Goal: Task Accomplishment & Management: Manage account settings

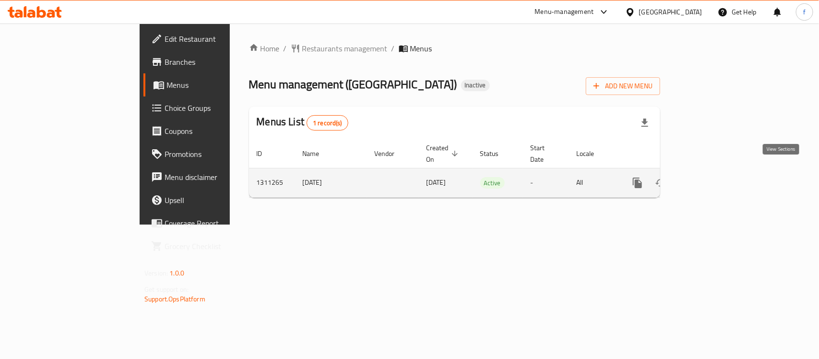
click at [713, 177] on icon "enhanced table" at bounding box center [707, 183] width 12 height 12
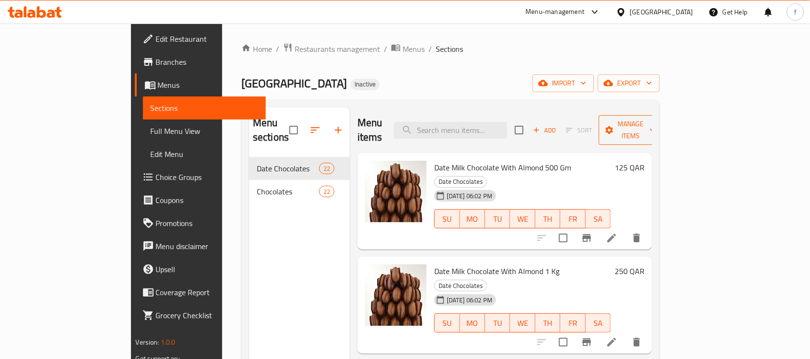
click at [656, 123] on span "Manage items" at bounding box center [631, 130] width 49 height 24
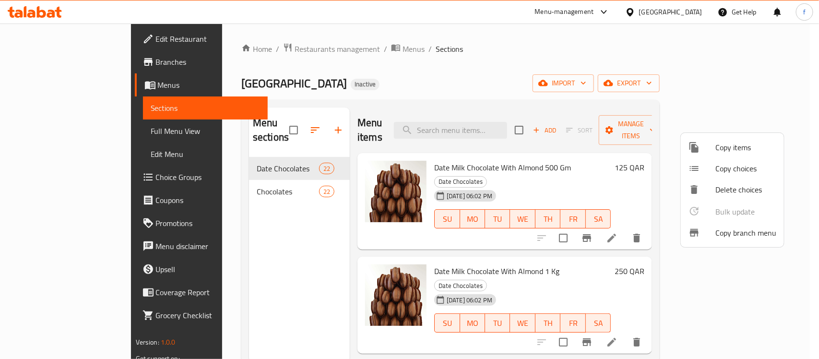
click at [771, 78] on div at bounding box center [409, 179] width 819 height 359
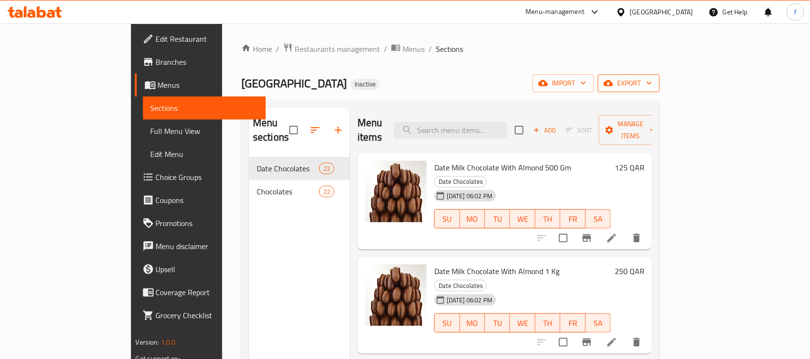
click at [652, 80] on span "export" at bounding box center [629, 83] width 47 height 12
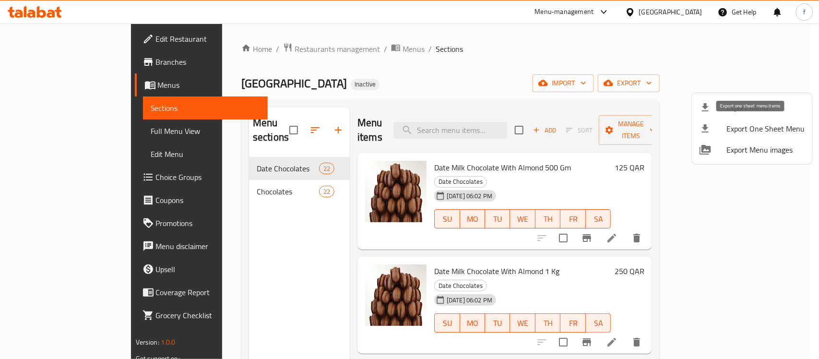
click at [740, 128] on span "Export One Sheet Menu" at bounding box center [766, 129] width 78 height 12
click at [689, 82] on div at bounding box center [409, 179] width 819 height 359
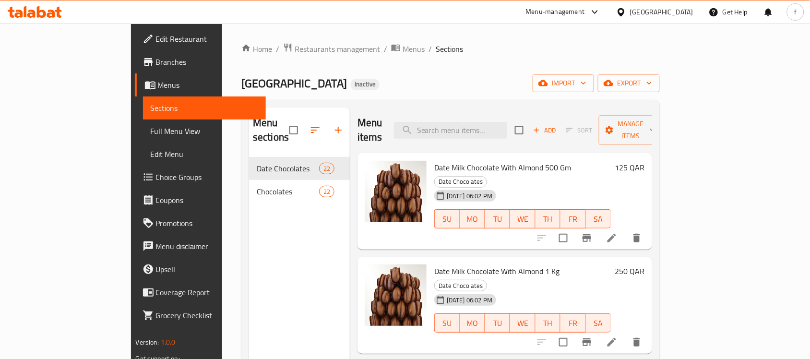
click at [660, 48] on ol "Home / Restaurants management / Menus / Sections" at bounding box center [450, 49] width 419 height 12
click at [594, 90] on button "import" at bounding box center [563, 83] width 61 height 18
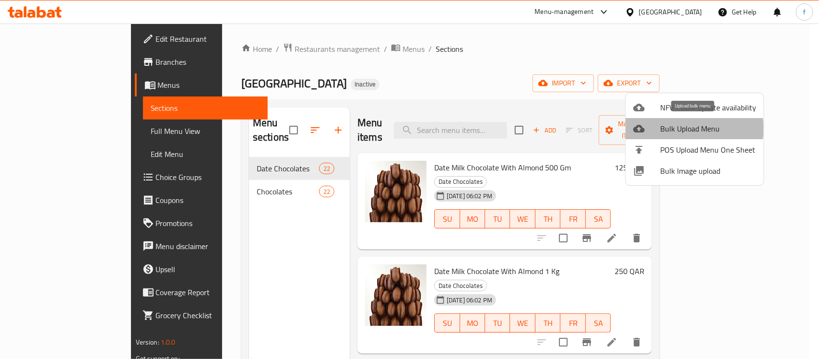
click at [685, 129] on span "Bulk Upload Menu" at bounding box center [708, 129] width 96 height 12
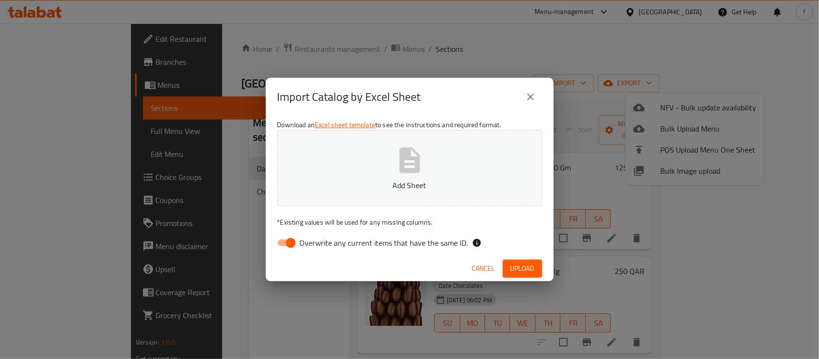
click at [298, 245] on input "Overwrite any current items that have the same ID." at bounding box center [291, 243] width 55 height 18
checkbox input "false"
click at [534, 96] on icon "close" at bounding box center [531, 97] width 12 height 12
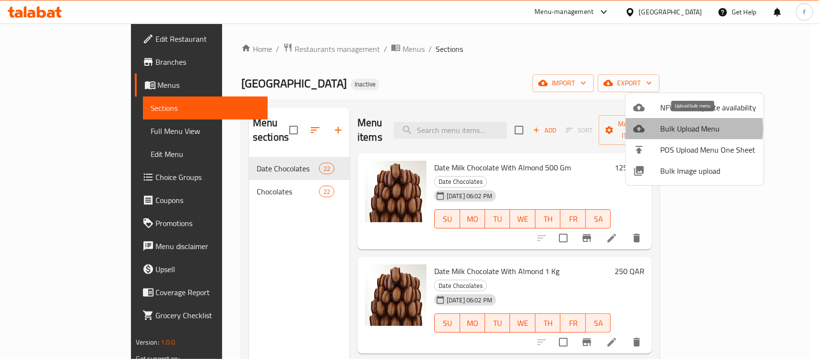
click at [675, 129] on span "Bulk Upload Menu" at bounding box center [708, 129] width 96 height 12
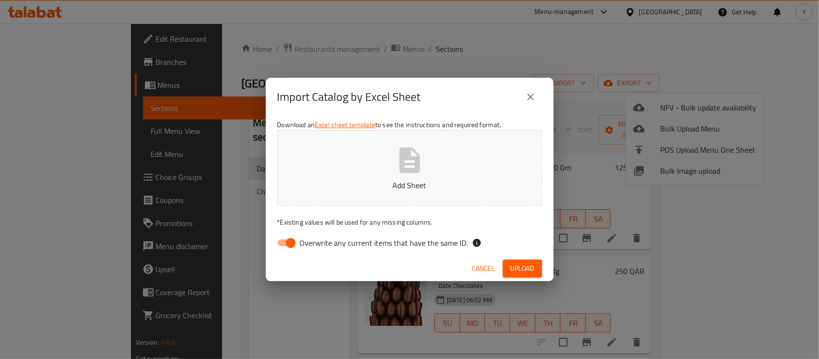
click at [284, 246] on input "Overwrite any current items that have the same ID." at bounding box center [291, 243] width 55 height 18
checkbox input "false"
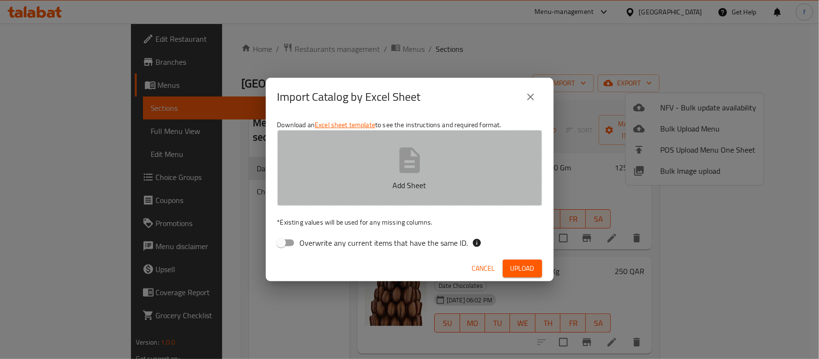
click at [358, 180] on p "Add Sheet" at bounding box center [409, 186] width 235 height 12
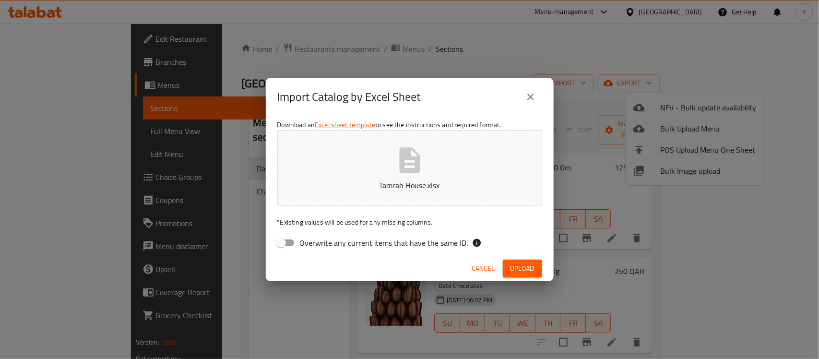
click at [523, 268] on span "Upload" at bounding box center [523, 269] width 24 height 12
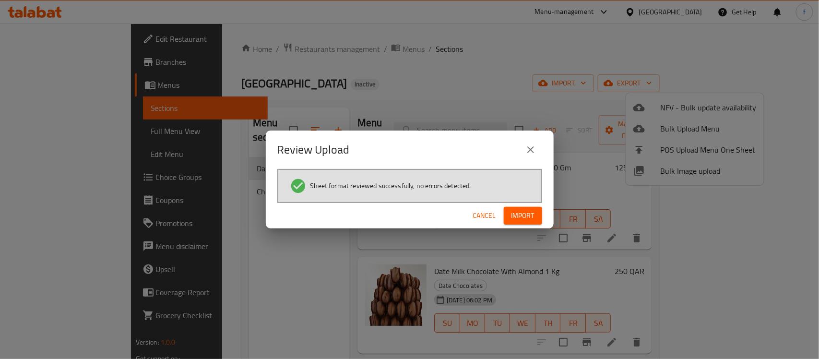
click at [534, 215] on span "Import" at bounding box center [523, 216] width 23 height 12
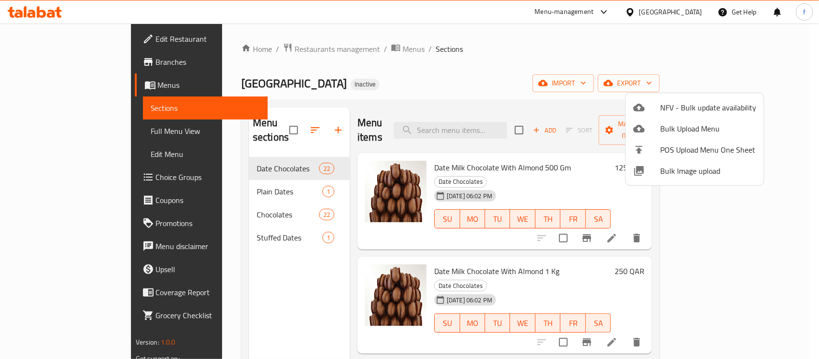
click at [51, 129] on div at bounding box center [409, 179] width 819 height 359
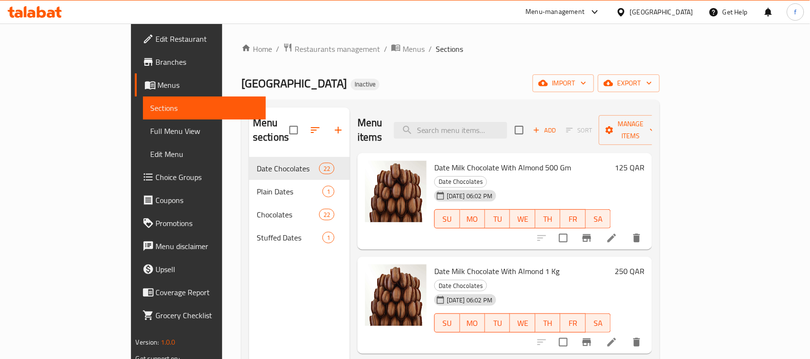
click at [151, 129] on span "Full Menu View" at bounding box center [205, 131] width 108 height 12
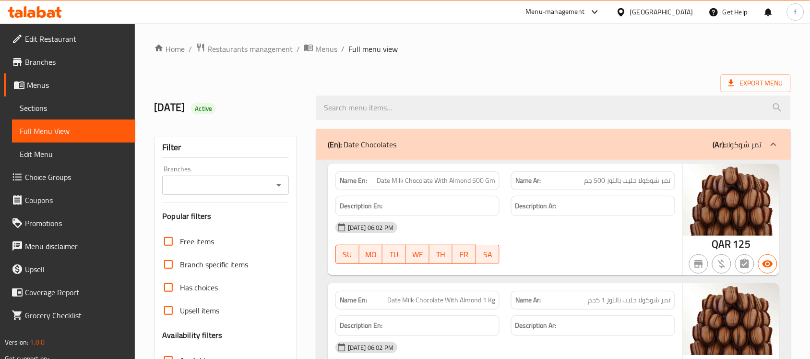
click at [50, 109] on span "Sections" at bounding box center [74, 108] width 108 height 12
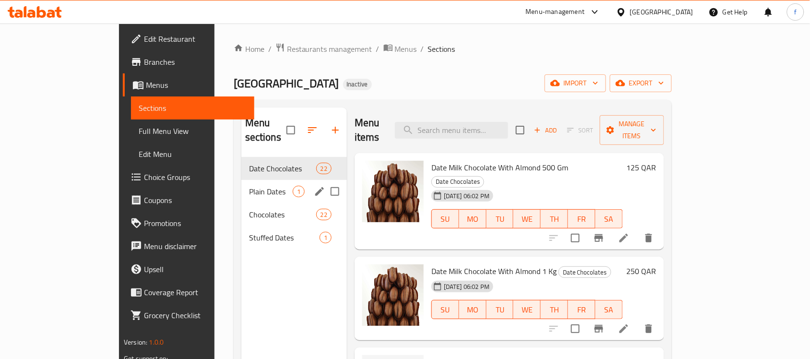
click at [281, 180] on div "Plain Dates 1" at bounding box center [294, 191] width 106 height 23
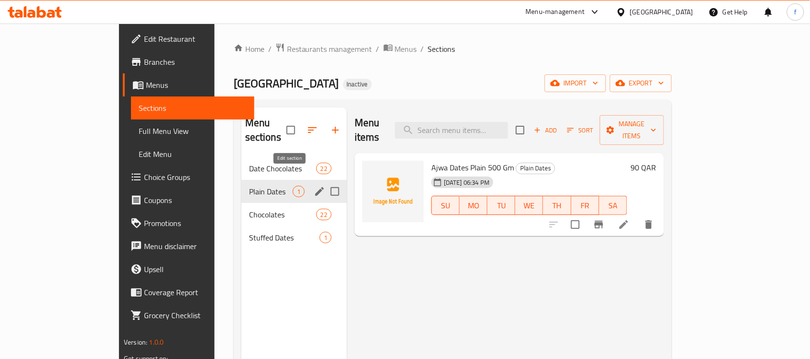
click at [314, 186] on icon "edit" at bounding box center [320, 192] width 12 height 12
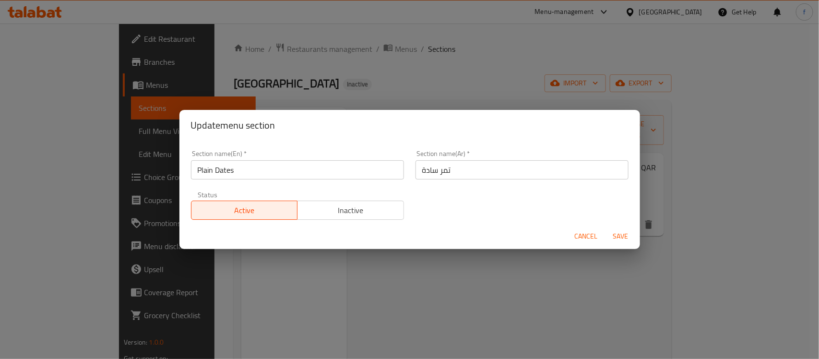
click at [574, 229] on button "Cancel" at bounding box center [586, 237] width 31 height 18
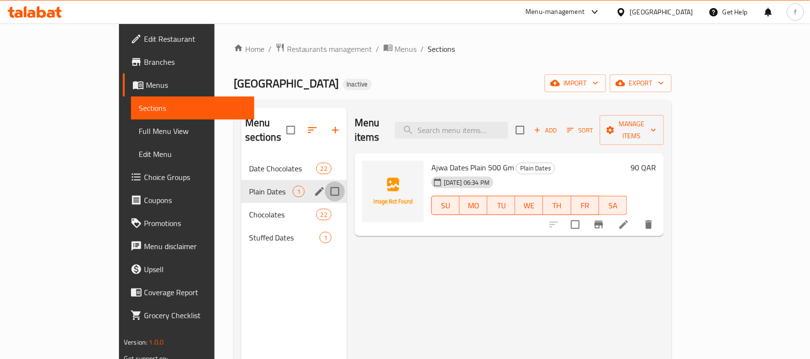
click at [325, 181] on input "Menu sections" at bounding box center [335, 191] width 20 height 20
checkbox input "true"
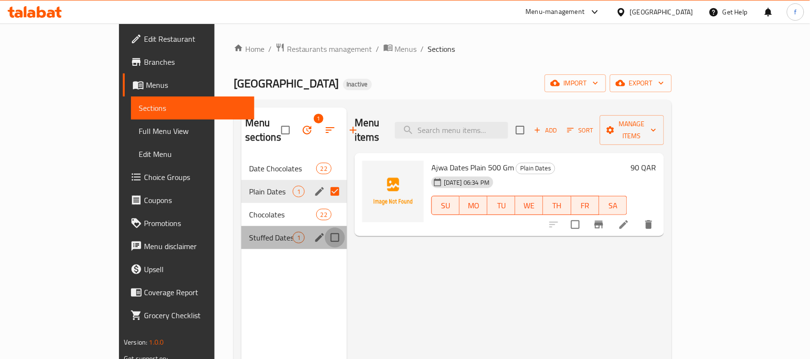
click at [325, 228] on input "Menu sections" at bounding box center [335, 238] width 20 height 20
checkbox input "true"
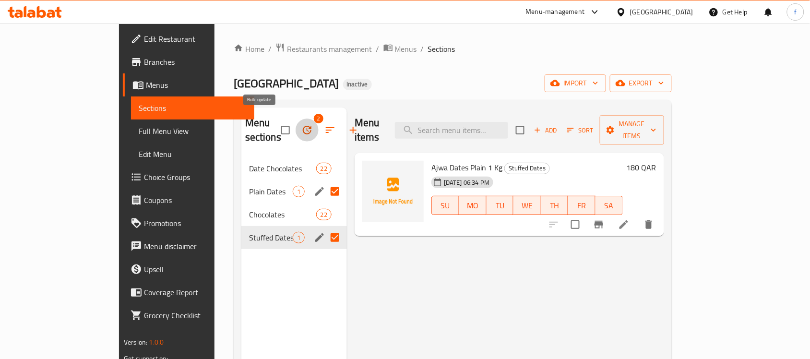
click at [296, 119] on button "button" at bounding box center [307, 130] width 23 height 23
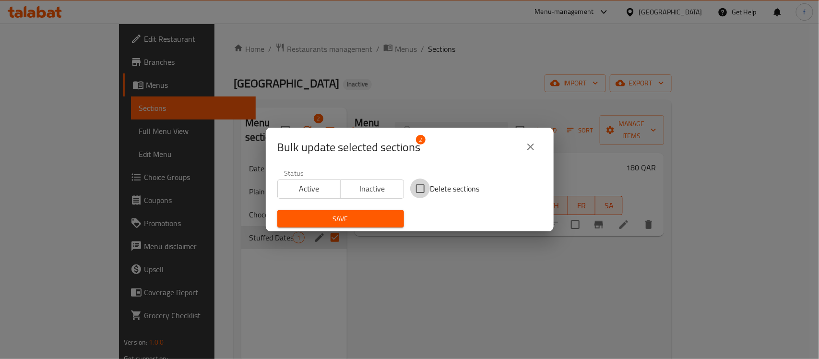
click at [416, 189] on input "Delete sections" at bounding box center [420, 189] width 20 height 20
checkbox input "true"
click at [363, 218] on span "Save" at bounding box center [340, 219] width 111 height 12
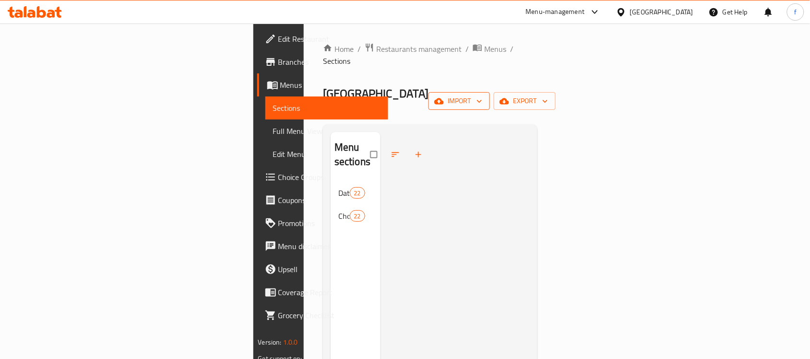
click at [482, 95] on span "import" at bounding box center [459, 101] width 46 height 12
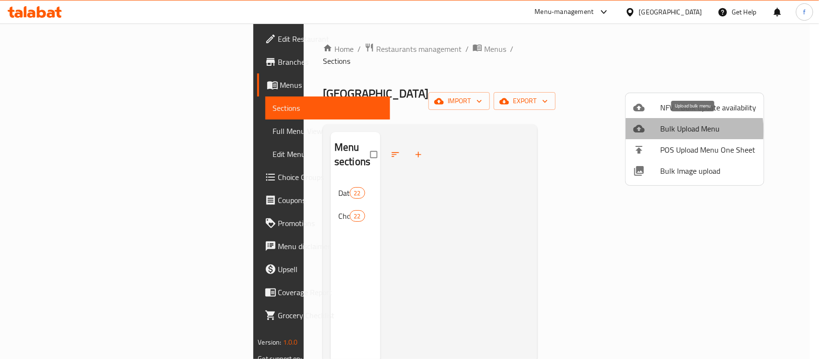
click at [674, 131] on span "Bulk Upload Menu" at bounding box center [708, 129] width 96 height 12
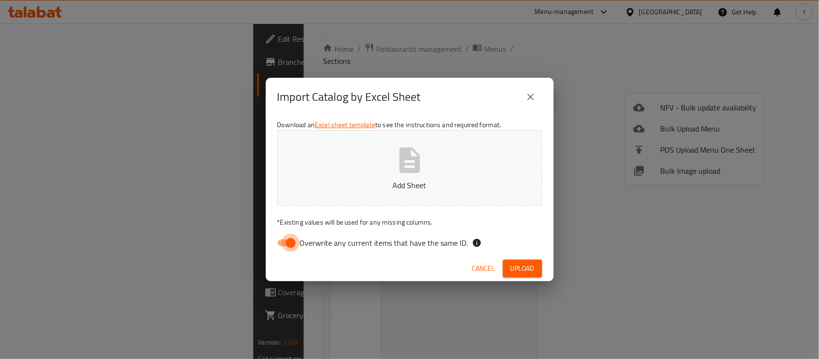
click at [284, 240] on input "Overwrite any current items that have the same ID." at bounding box center [291, 243] width 55 height 18
checkbox input "false"
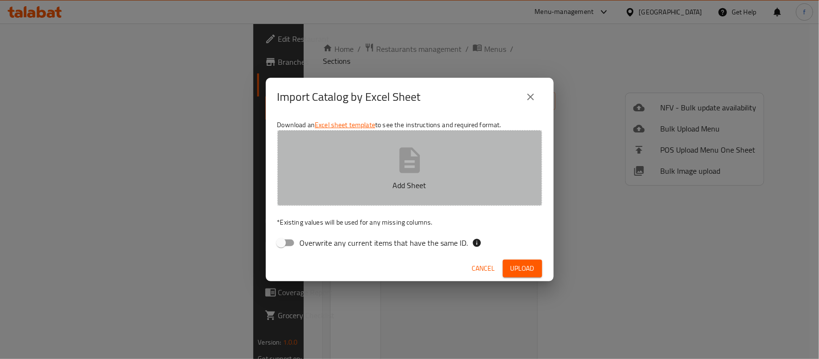
click at [388, 141] on button "Add Sheet" at bounding box center [409, 168] width 265 height 76
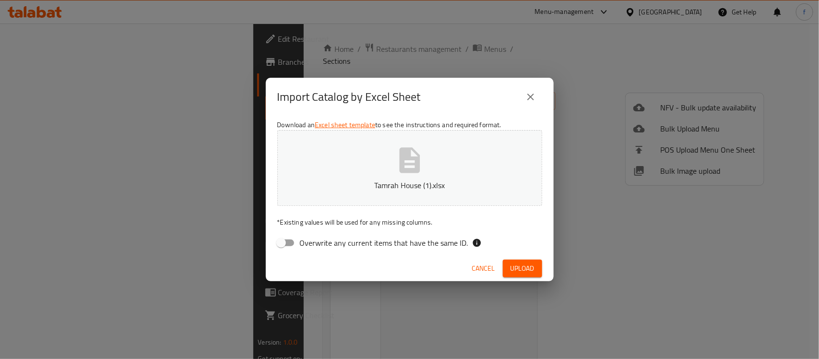
click at [521, 268] on span "Upload" at bounding box center [523, 269] width 24 height 12
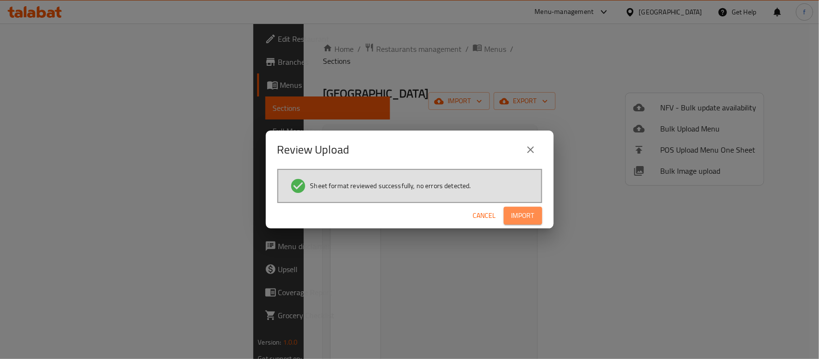
click at [524, 218] on span "Import" at bounding box center [523, 216] width 23 height 12
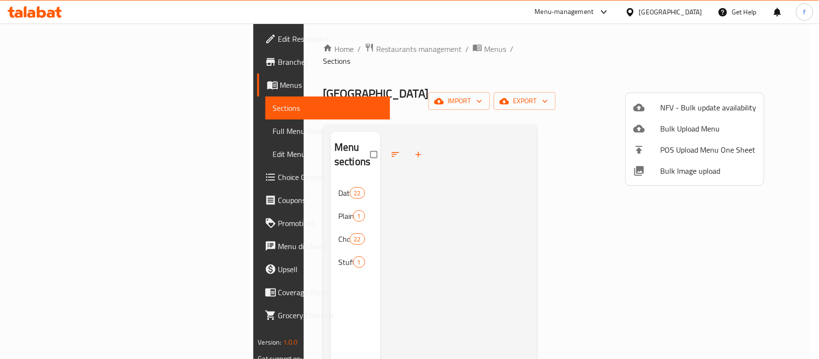
click at [217, 182] on div at bounding box center [409, 179] width 819 height 359
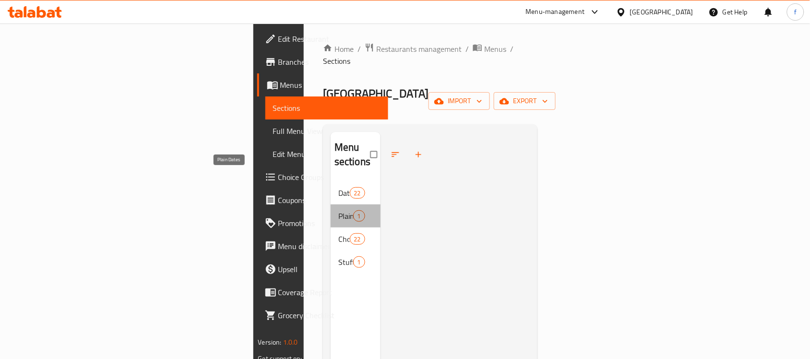
click at [338, 210] on span "Plain Dates" at bounding box center [345, 216] width 15 height 12
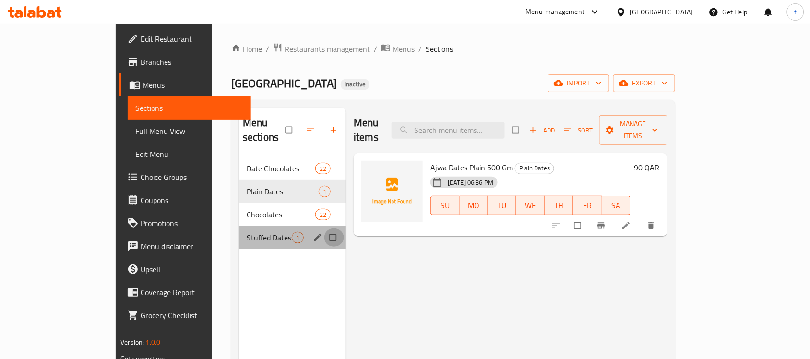
click at [324, 228] on input "Menu sections" at bounding box center [334, 237] width 20 height 18
checkbox input "true"
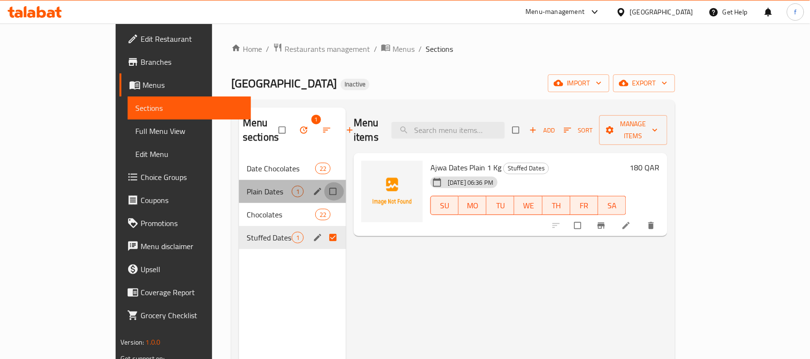
click at [324, 182] on input "Menu sections" at bounding box center [334, 191] width 20 height 18
checkbox input "true"
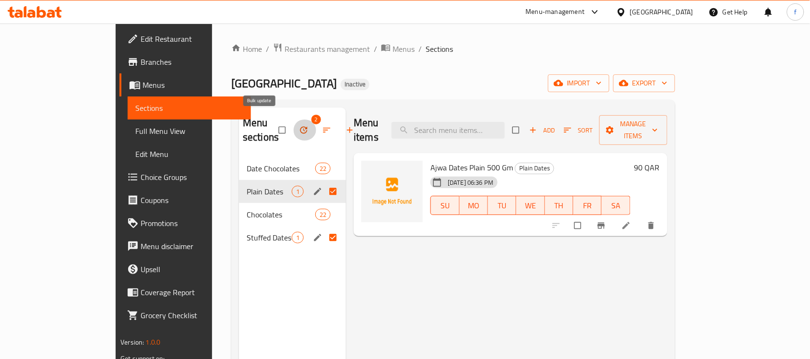
click at [299, 125] on icon "button" at bounding box center [304, 130] width 10 height 10
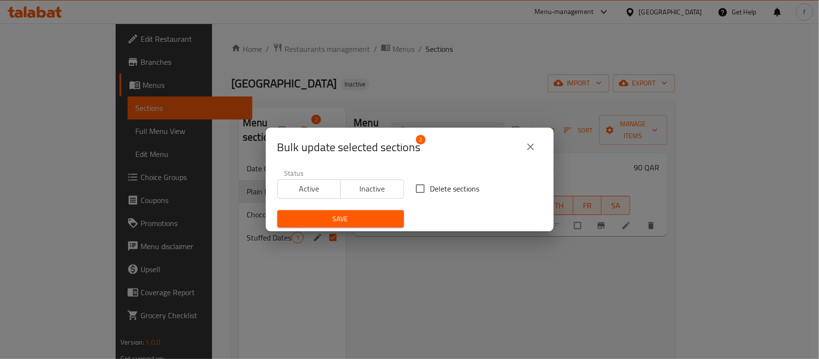
click at [425, 189] on input "Delete sections" at bounding box center [420, 189] width 20 height 20
checkbox input "true"
click at [363, 217] on span "Save" at bounding box center [340, 219] width 111 height 12
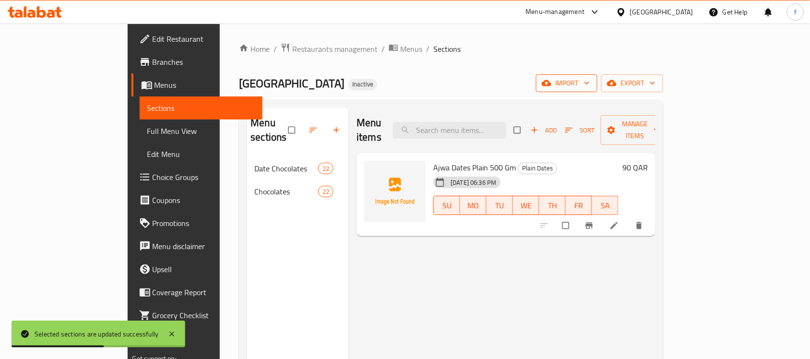
click at [590, 85] on span "import" at bounding box center [567, 83] width 46 height 12
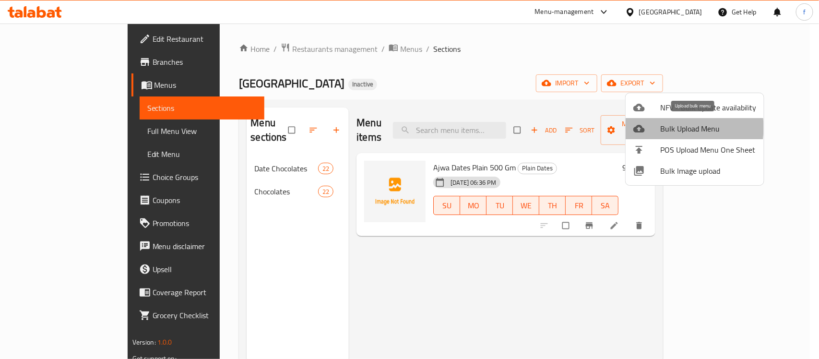
click at [673, 128] on span "Bulk Upload Menu" at bounding box center [708, 129] width 96 height 12
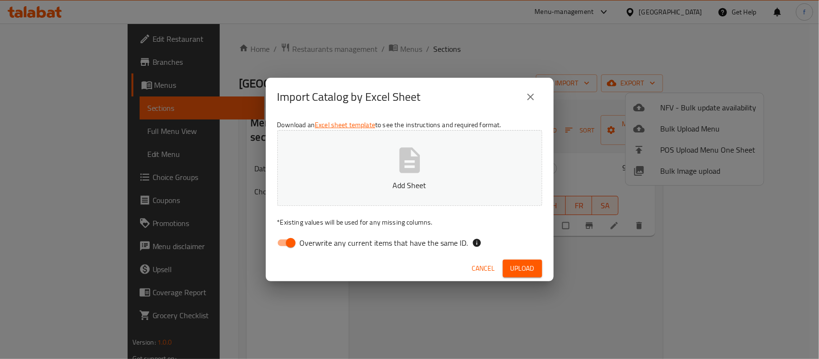
click at [281, 248] on input "Overwrite any current items that have the same ID." at bounding box center [291, 243] width 55 height 18
checkbox input "false"
click at [353, 192] on button "Add Sheet" at bounding box center [409, 168] width 265 height 76
click at [537, 269] on button "Upload" at bounding box center [522, 269] width 39 height 18
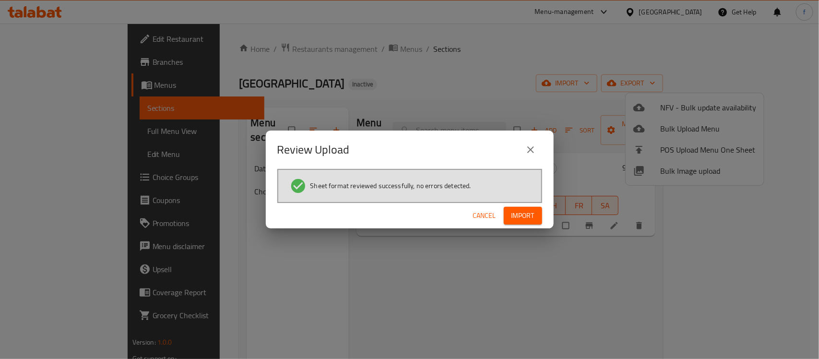
click at [526, 215] on span "Import" at bounding box center [523, 216] width 23 height 12
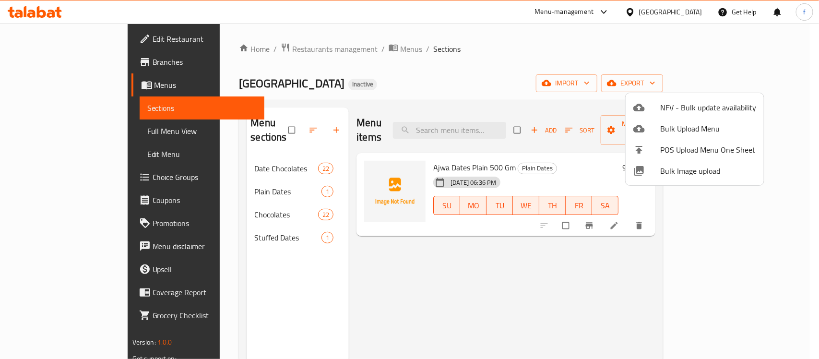
click at [60, 131] on div at bounding box center [409, 179] width 819 height 359
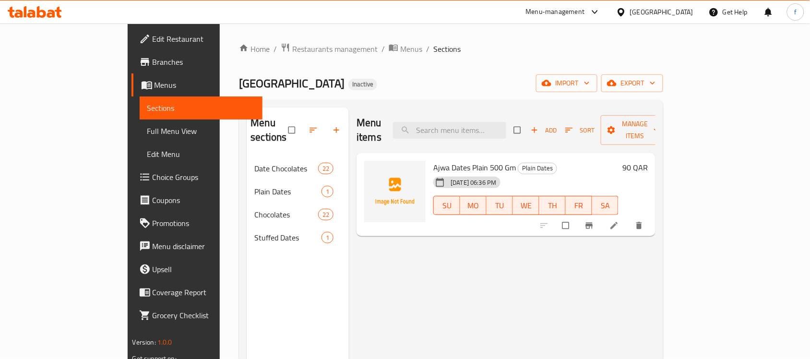
click at [147, 128] on span "Full Menu View" at bounding box center [201, 131] width 108 height 12
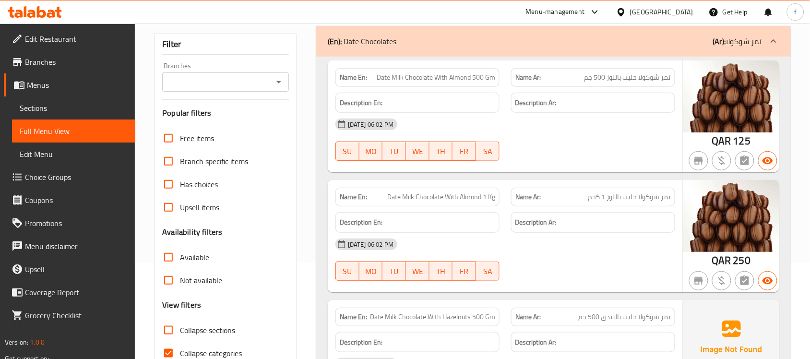
scroll to position [300, 0]
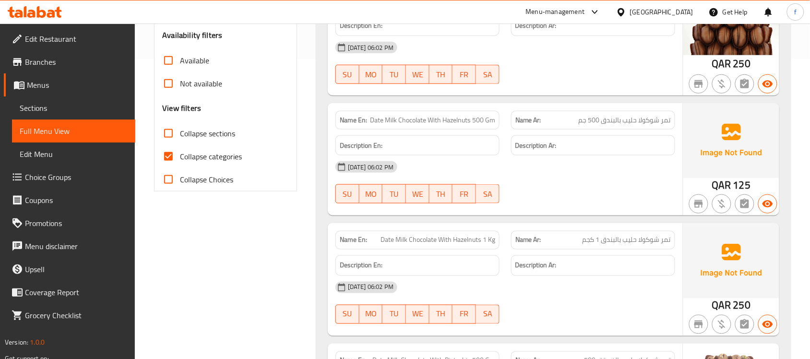
click at [178, 153] on input "Collapse categories" at bounding box center [168, 156] width 23 height 23
checkbox input "false"
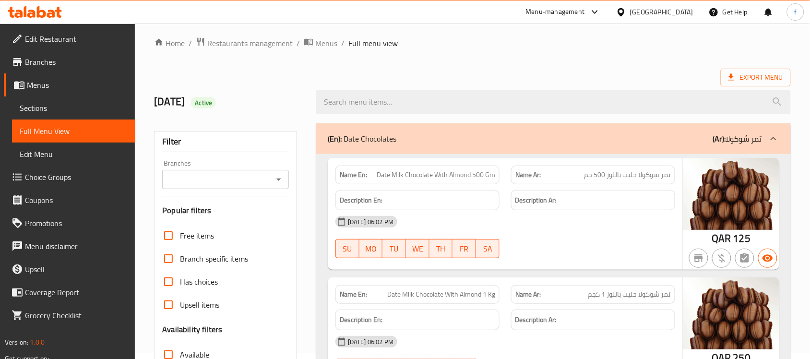
scroll to position [0, 0]
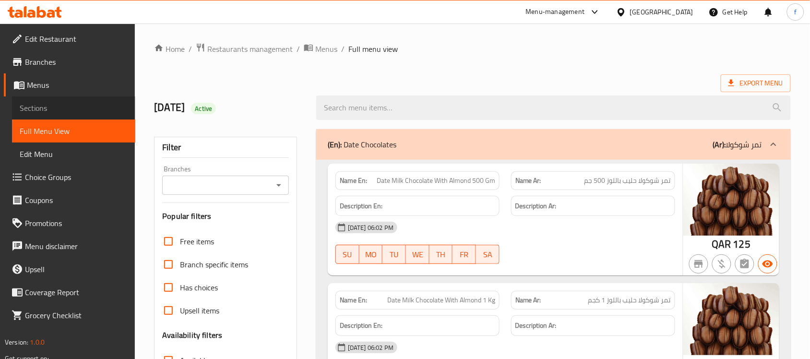
click at [46, 108] on span "Sections" at bounding box center [74, 108] width 108 height 12
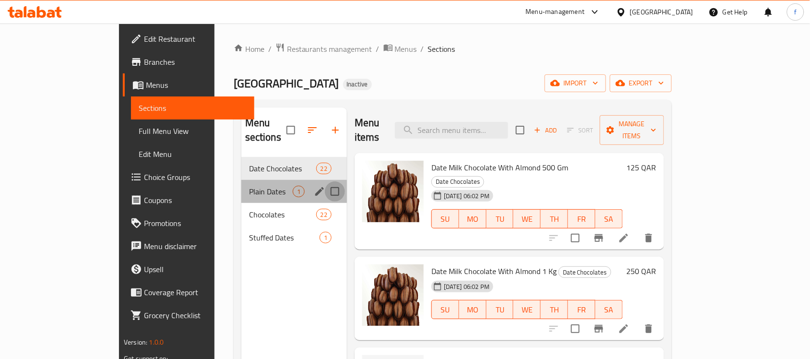
click at [325, 181] on input "Menu sections" at bounding box center [335, 191] width 20 height 20
checkbox input "true"
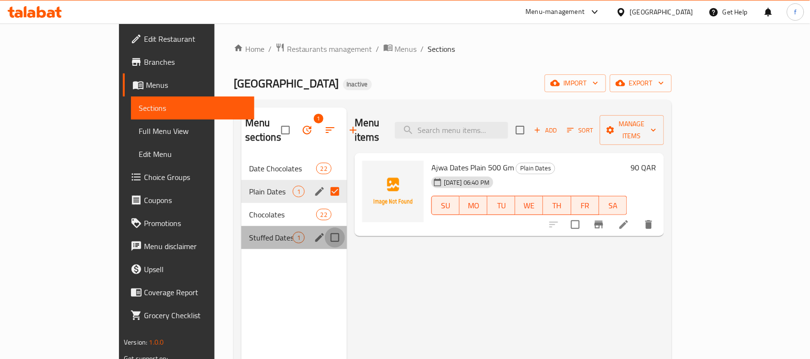
click at [325, 228] on input "Menu sections" at bounding box center [335, 238] width 20 height 20
checkbox input "true"
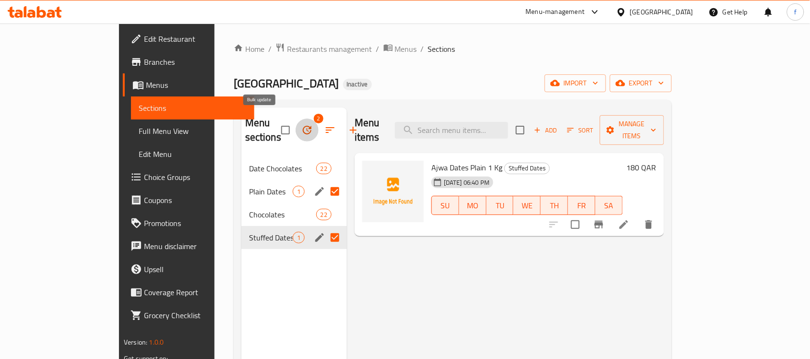
click at [301, 125] on icon "button" at bounding box center [307, 130] width 12 height 12
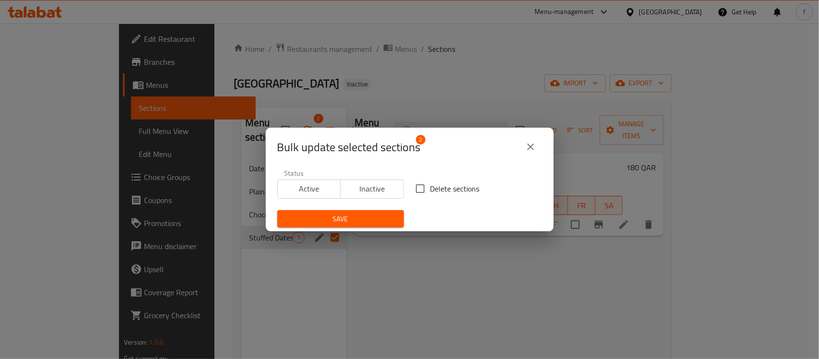
click at [411, 188] on input "Delete sections" at bounding box center [420, 189] width 20 height 20
checkbox input "true"
click at [373, 219] on span "Save" at bounding box center [340, 219] width 111 height 12
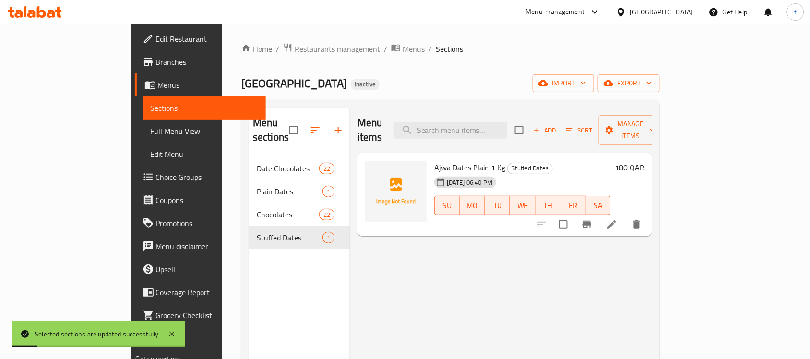
click at [387, 265] on div "Menu items Add Sort Manage items Ajwa Dates Plain 1 Kg Stuffed Dates [DATE] 06:…" at bounding box center [501, 287] width 302 height 359
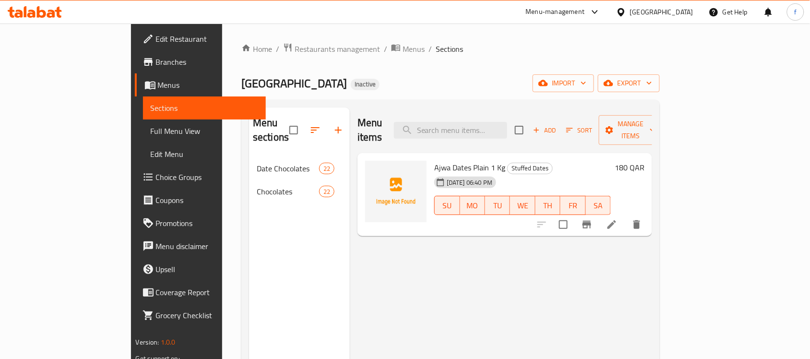
click at [456, 263] on div "Menu items Add Sort Manage items Ajwa Dates Plain 1 Kg Stuffed Dates [DATE] 06:…" at bounding box center [501, 287] width 302 height 359
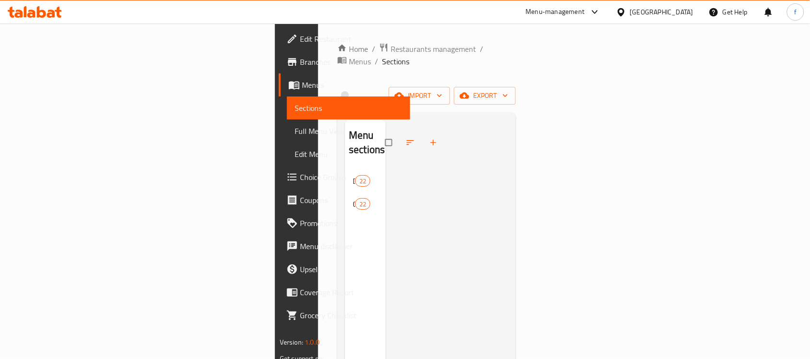
click at [345, 233] on div "Menu sections Date Chocolates 22 Chocolates 22" at bounding box center [365, 299] width 41 height 359
click at [345, 241] on div "Menu sections Date Chocolates 22 Chocolates 22" at bounding box center [365, 299] width 41 height 359
click at [443, 90] on span "import" at bounding box center [419, 96] width 46 height 12
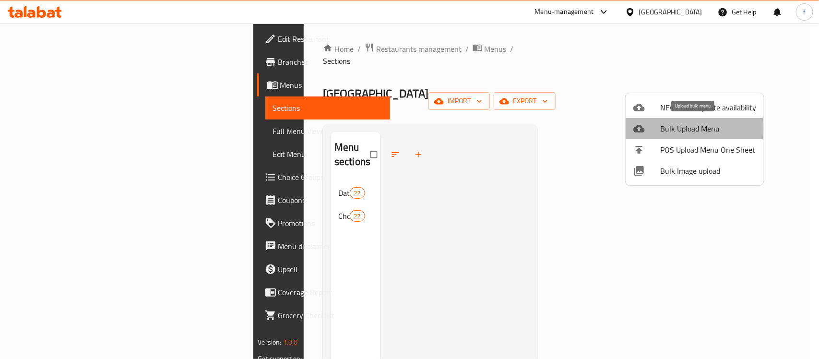
click at [694, 129] on span "Bulk Upload Menu" at bounding box center [708, 129] width 96 height 12
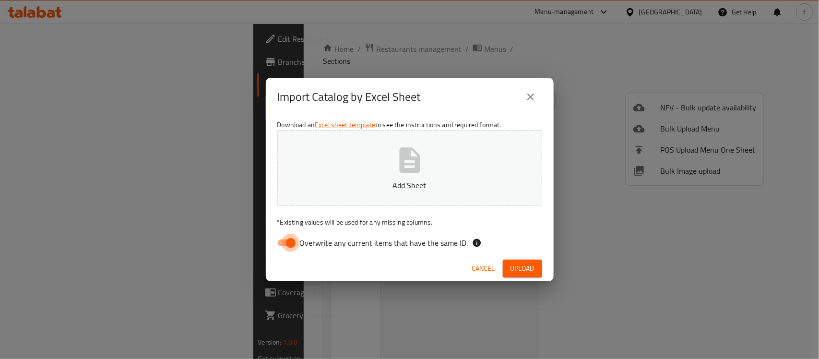
click at [287, 241] on input "Overwrite any current items that have the same ID." at bounding box center [291, 243] width 55 height 18
checkbox input "false"
click at [536, 264] on button "Upload" at bounding box center [522, 269] width 39 height 18
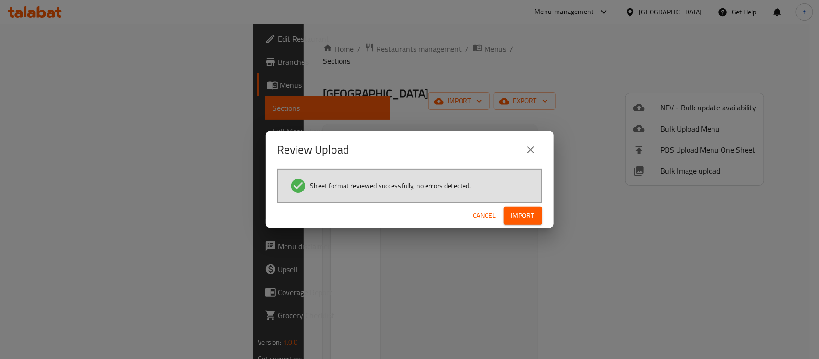
click at [533, 219] on span "Import" at bounding box center [523, 216] width 23 height 12
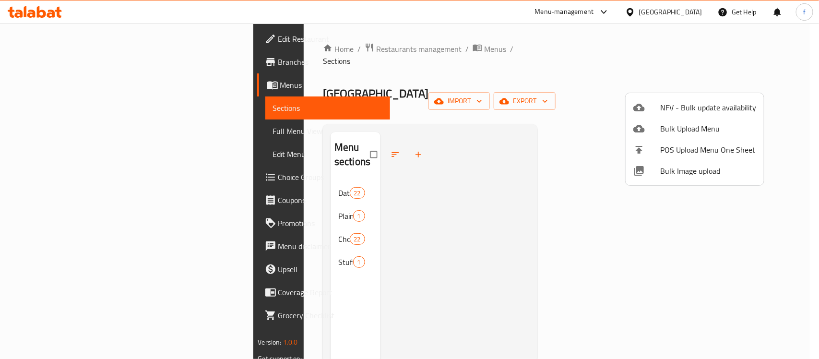
click at [240, 274] on div at bounding box center [409, 179] width 819 height 359
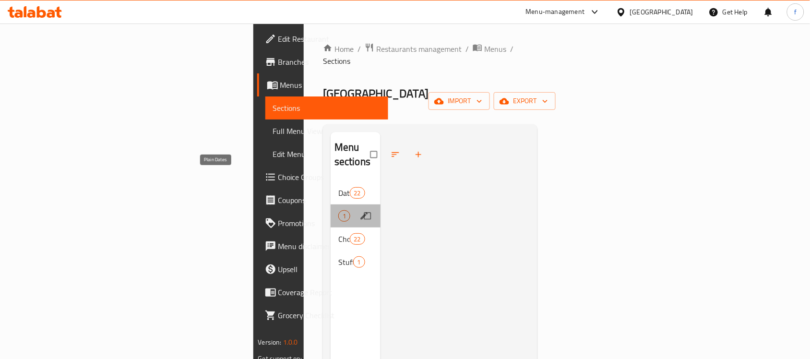
click at [338, 210] on span "Plain Dates" at bounding box center [338, 216] width 0 height 12
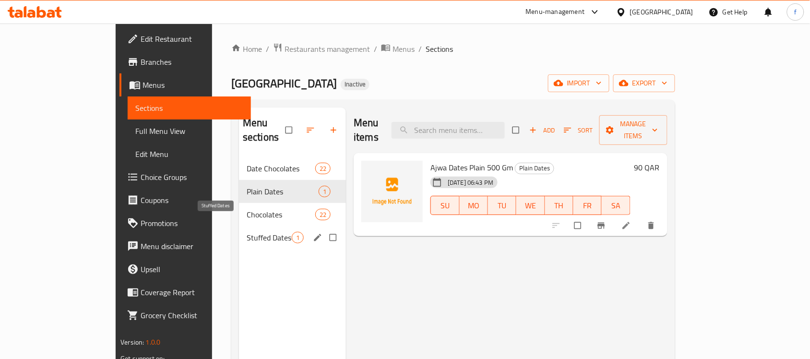
click at [247, 232] on span "Stuffed Dates" at bounding box center [269, 238] width 45 height 12
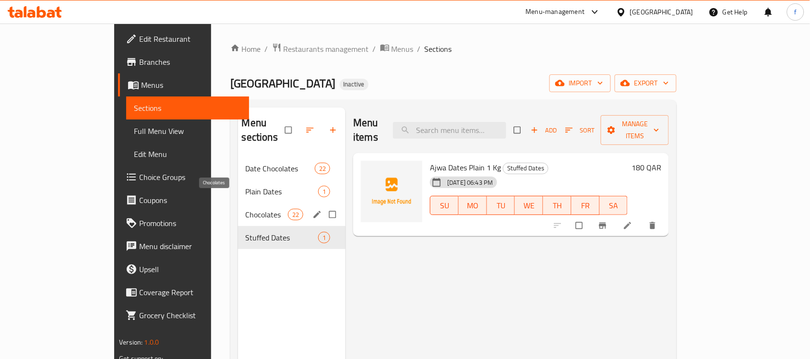
drag, startPoint x: 190, startPoint y: 223, endPoint x: 199, endPoint y: 197, distance: 27.5
click at [238, 197] on div "Date Chocolates 22 Plain Dates 1 Chocolates 22 Stuffed Dates 1" at bounding box center [292, 203] width 108 height 92
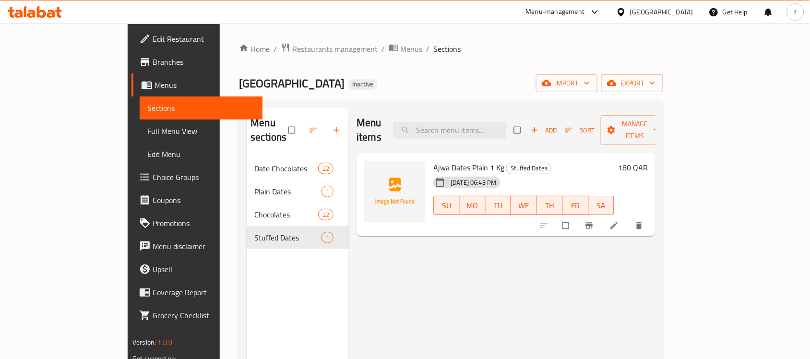
click at [415, 284] on div "Menu items Add Sort Manage items Ajwa Dates Plain 1 Kg Stuffed Dates 11-09-2025…" at bounding box center [502, 287] width 307 height 359
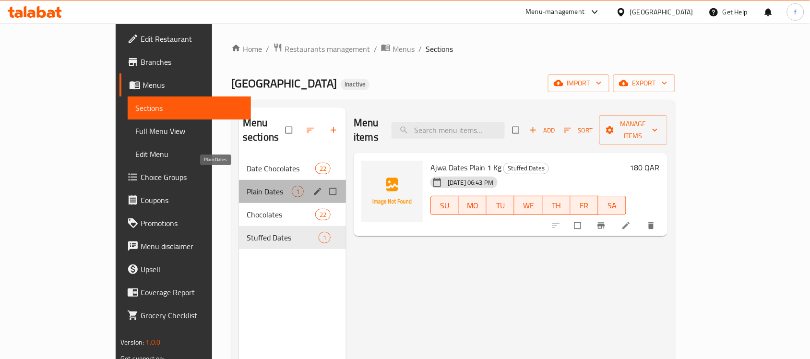
click at [247, 186] on span "Plain Dates" at bounding box center [269, 192] width 45 height 12
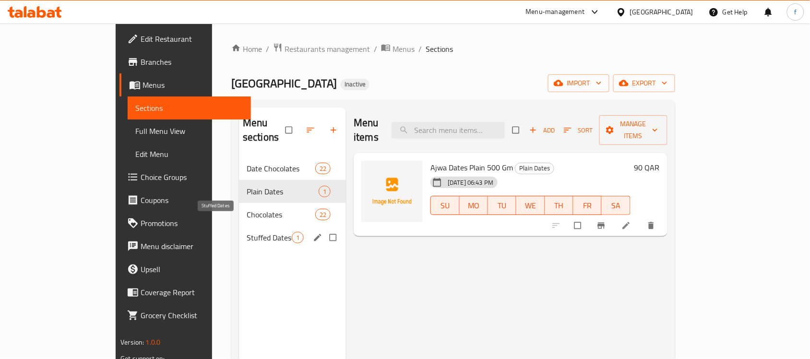
click at [247, 232] on span "Stuffed Dates" at bounding box center [269, 238] width 45 height 12
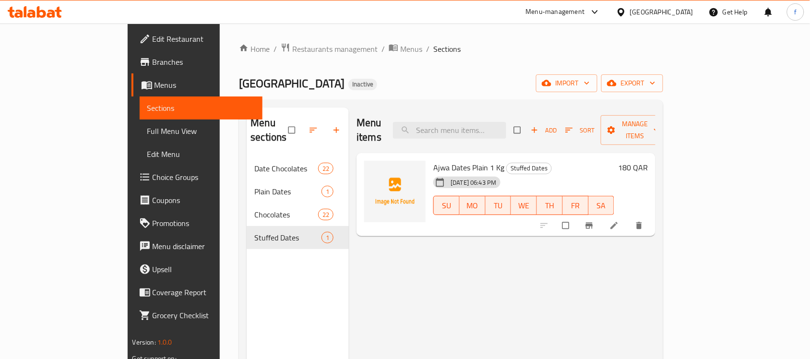
click at [551, 302] on div "Menu items Add Sort Manage items Ajwa Dates Plain 1 Kg Stuffed Dates 11-09-2025…" at bounding box center [502, 287] width 307 height 359
click at [474, 284] on div "Menu items Add Sort Manage items Ajwa Dates Plain 1 Kg Stuffed Dates 11-09-2025…" at bounding box center [502, 287] width 307 height 359
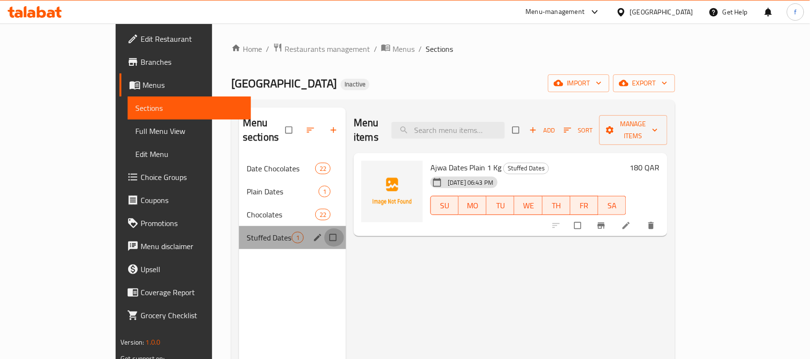
click at [324, 228] on input "Menu sections" at bounding box center [334, 237] width 20 height 18
checkbox input "true"
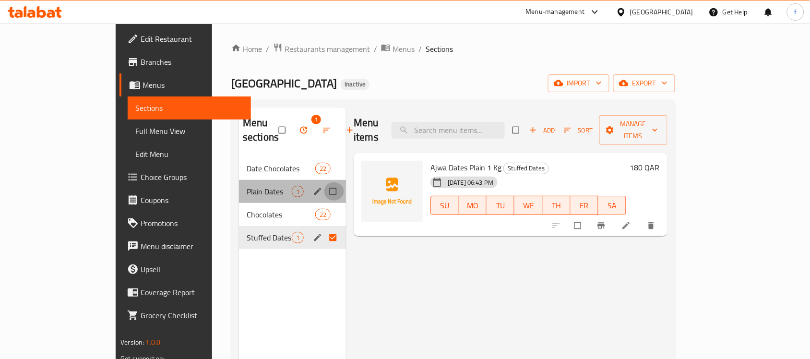
click at [324, 182] on input "Menu sections" at bounding box center [334, 191] width 20 height 18
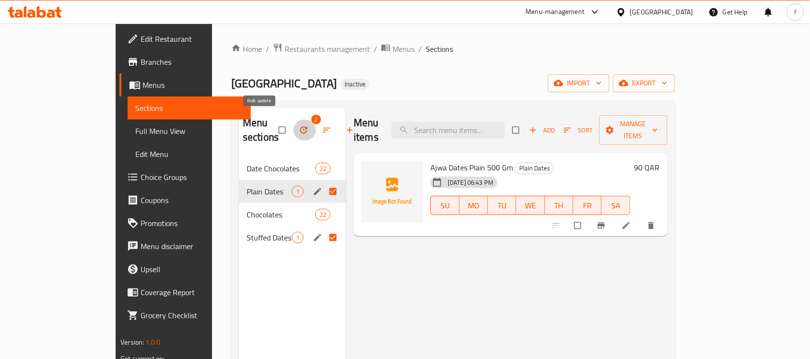
click at [299, 125] on icon "button" at bounding box center [304, 130] width 10 height 10
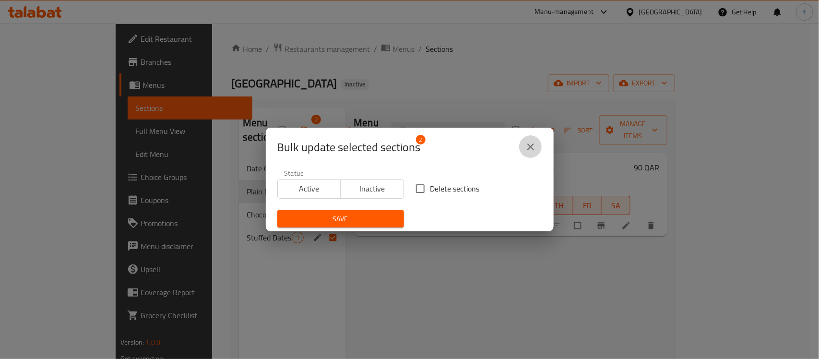
click at [526, 148] on icon "close" at bounding box center [531, 147] width 12 height 12
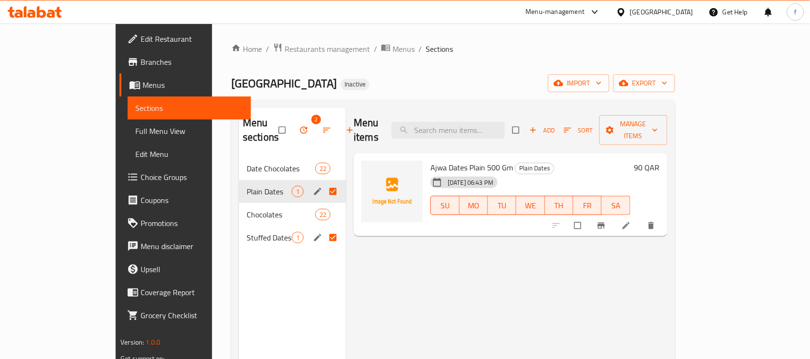
click at [324, 182] on input "Menu sections" at bounding box center [334, 191] width 20 height 18
checkbox input "false"
click at [324, 228] on input "Menu sections" at bounding box center [334, 237] width 20 height 18
checkbox input "false"
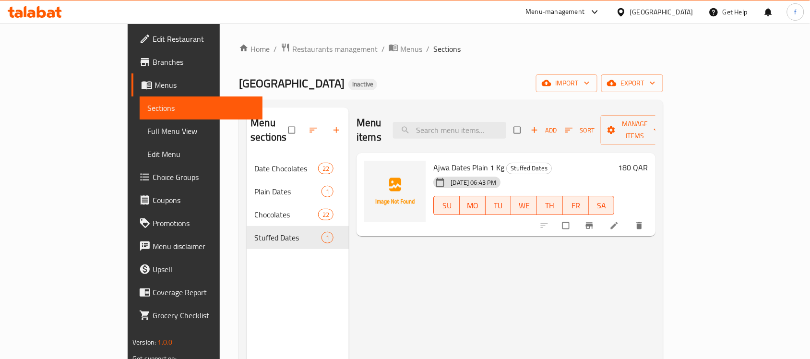
click at [442, 257] on div "Menu items Add Sort Manage items Ajwa Dates Plain 1 Kg Stuffed Dates 11-09-2025…" at bounding box center [502, 287] width 307 height 359
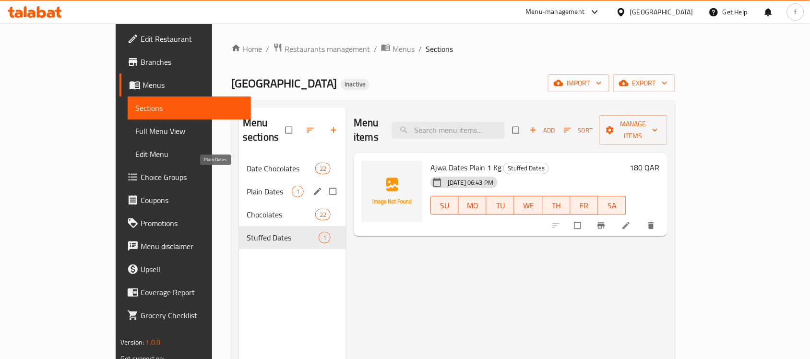
click at [247, 186] on span "Plain Dates" at bounding box center [269, 192] width 45 height 12
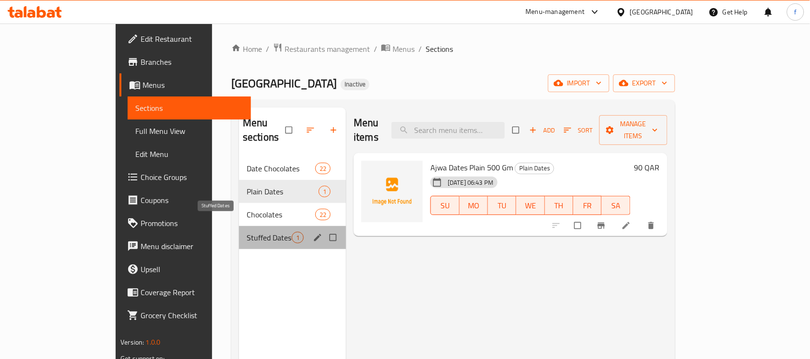
click at [247, 232] on span "Stuffed Dates" at bounding box center [269, 238] width 45 height 12
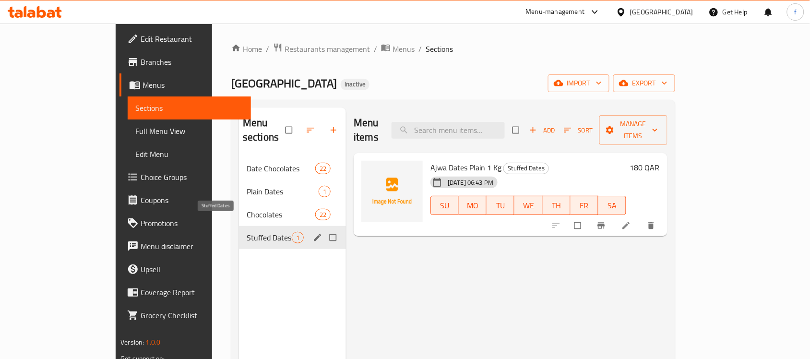
click at [247, 232] on span "Stuffed Dates" at bounding box center [269, 238] width 45 height 12
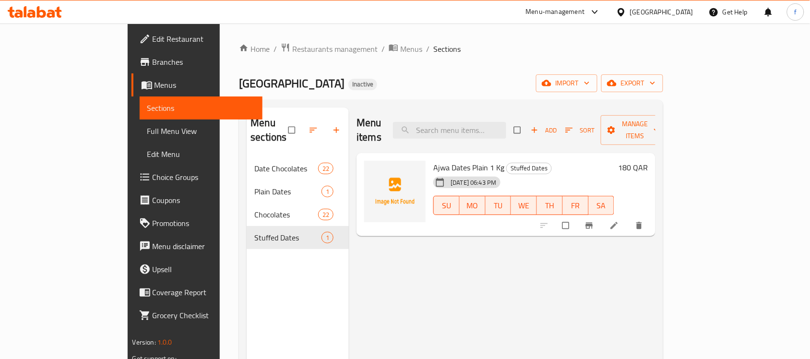
click at [565, 323] on div "Menu items Add Sort Manage items Ajwa Dates Plain 1 Kg Stuffed Dates 11-09-2025…" at bounding box center [502, 287] width 307 height 359
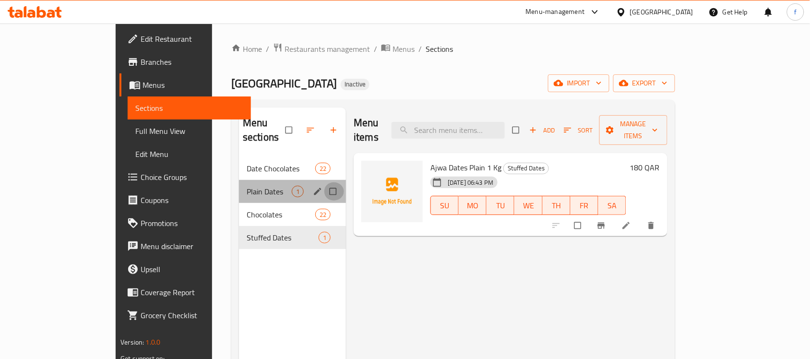
click at [324, 182] on input "Menu sections" at bounding box center [334, 191] width 20 height 18
checkbox input "true"
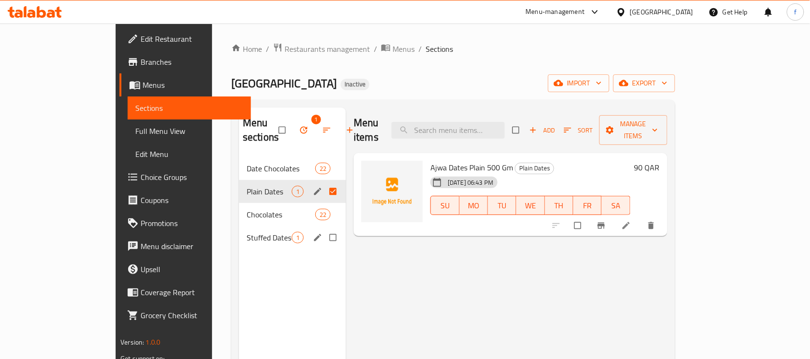
click at [324, 228] on input "Menu sections" at bounding box center [334, 237] width 20 height 18
checkbox input "true"
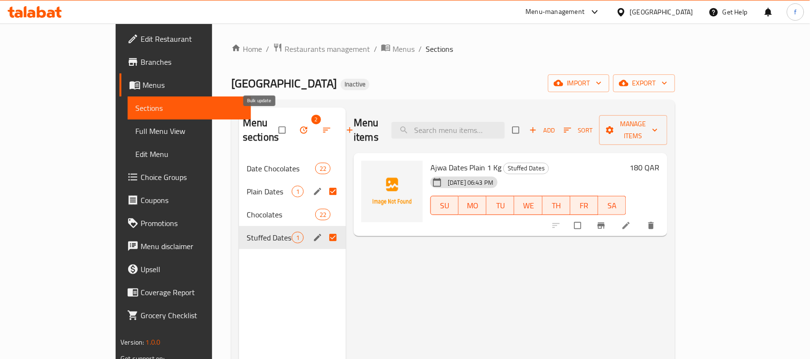
click at [299, 125] on span "button" at bounding box center [305, 130] width 12 height 10
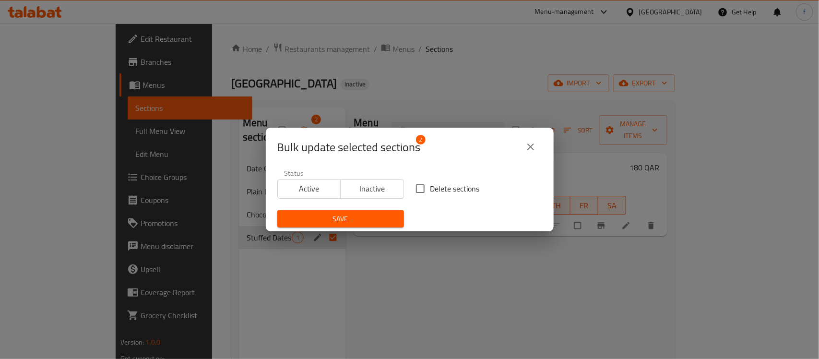
click at [410, 190] on input "Delete sections" at bounding box center [420, 189] width 20 height 20
checkbox input "true"
click at [373, 218] on span "Save" at bounding box center [340, 219] width 111 height 12
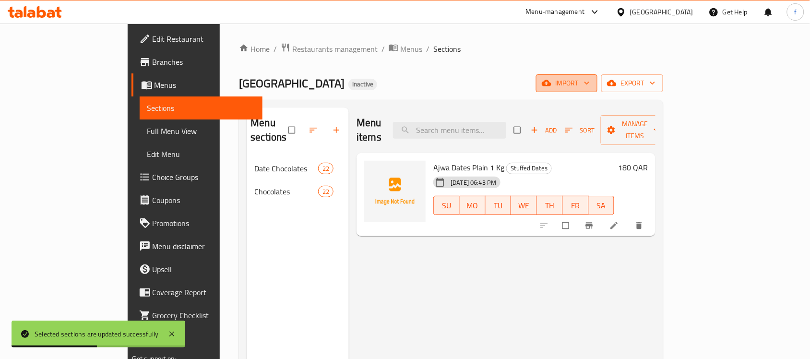
click at [552, 82] on icon "button" at bounding box center [547, 83] width 10 height 6
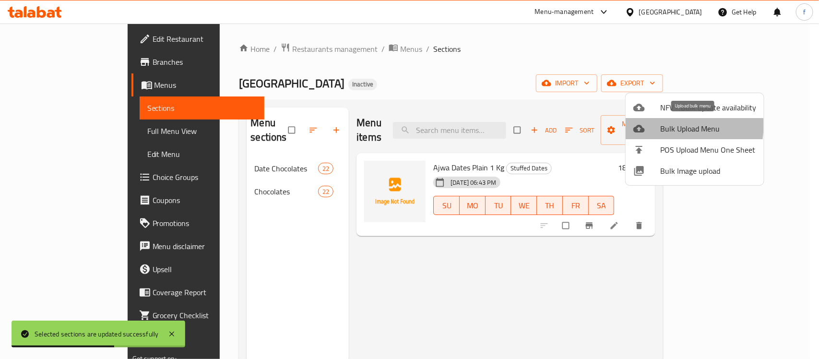
click at [672, 126] on span "Bulk Upload Menu" at bounding box center [708, 129] width 96 height 12
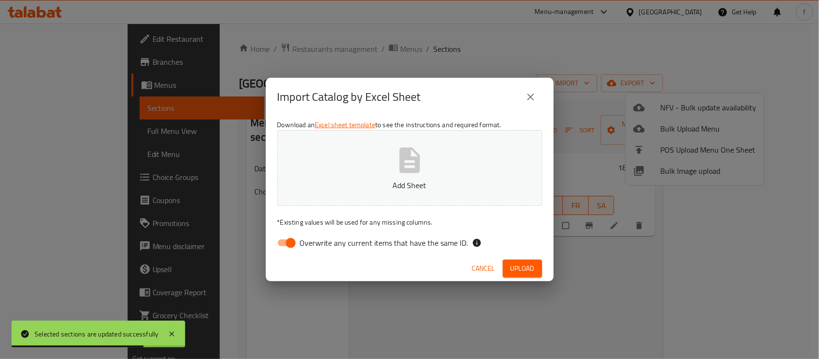
click at [285, 245] on input "Overwrite any current items that have the same ID." at bounding box center [291, 243] width 55 height 18
checkbox input "false"
click at [406, 185] on p "Add Sheet" at bounding box center [409, 186] width 235 height 12
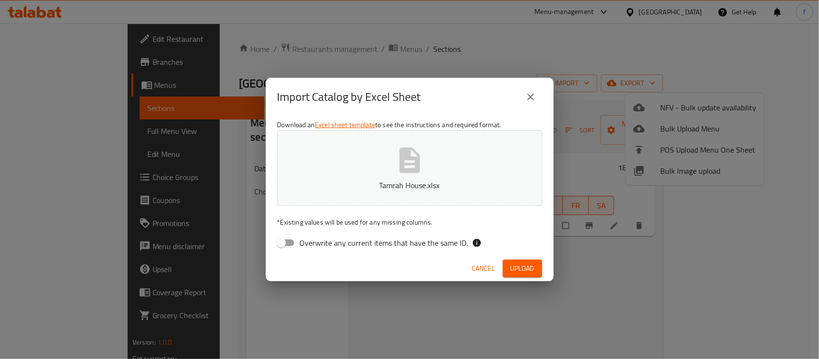
click at [542, 273] on div "Cancel Upload" at bounding box center [410, 268] width 288 height 25
click at [522, 268] on span "Upload" at bounding box center [523, 269] width 24 height 12
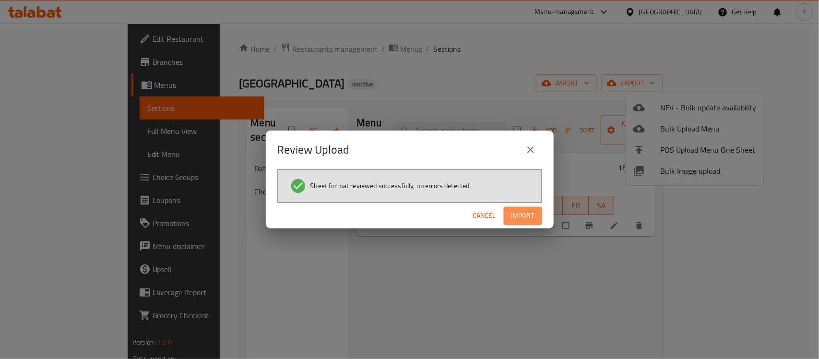
click at [521, 218] on span "Import" at bounding box center [523, 216] width 23 height 12
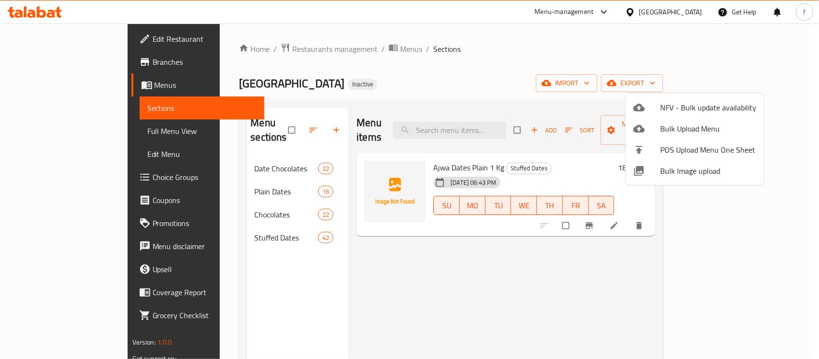
click at [554, 309] on div at bounding box center [409, 179] width 819 height 359
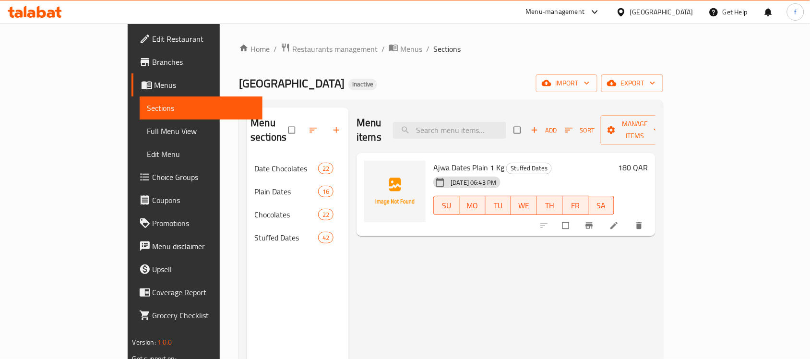
click at [147, 129] on span "Full Menu View" at bounding box center [201, 131] width 108 height 12
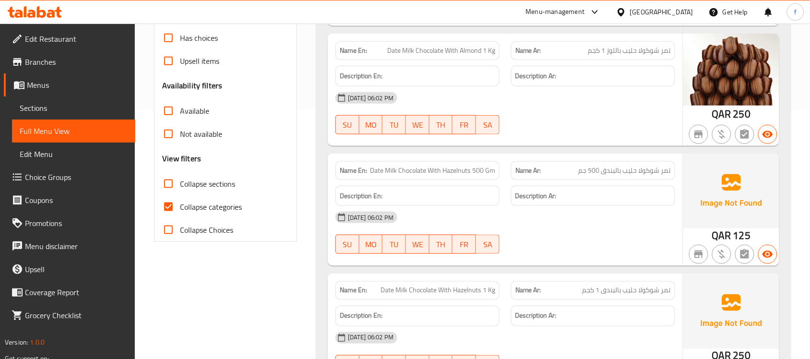
scroll to position [240, 0]
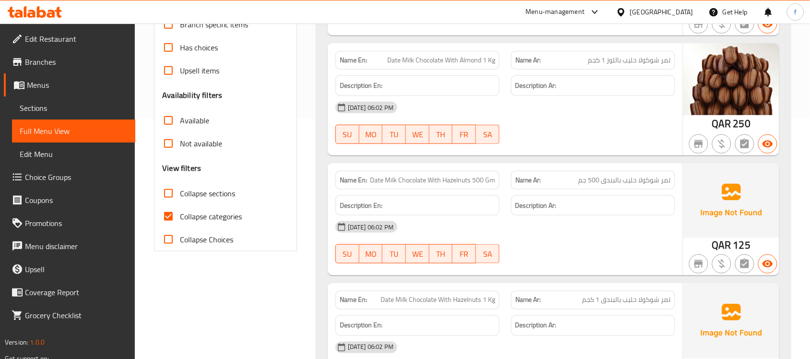
click at [173, 212] on input "Collapse categories" at bounding box center [168, 216] width 23 height 23
checkbox input "false"
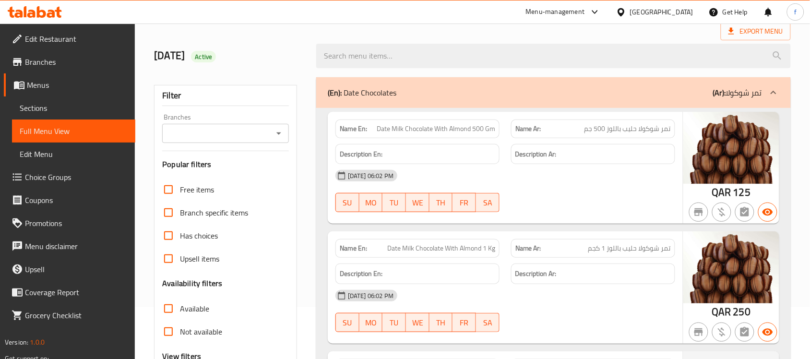
scroll to position [120, 0]
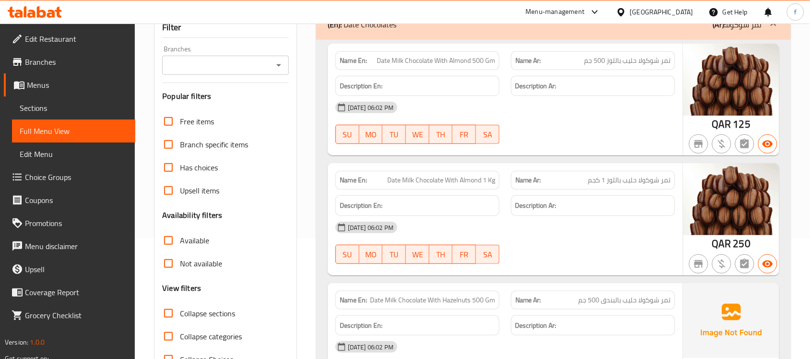
click at [197, 310] on span "Collapse sections" at bounding box center [207, 314] width 55 height 12
click at [180, 310] on input "Collapse sections" at bounding box center [168, 313] width 23 height 23
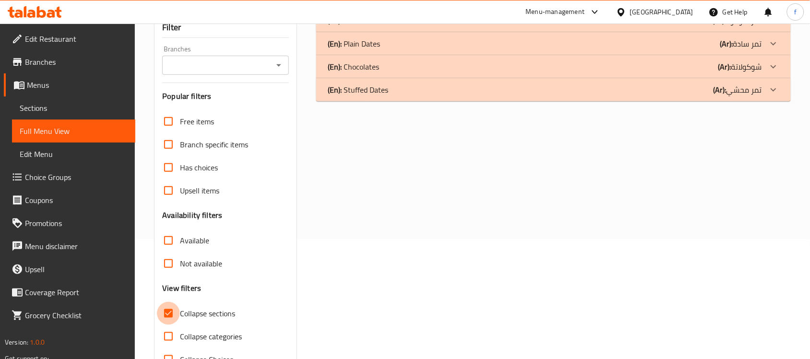
click at [170, 313] on input "Collapse sections" at bounding box center [168, 313] width 23 height 23
checkbox input "false"
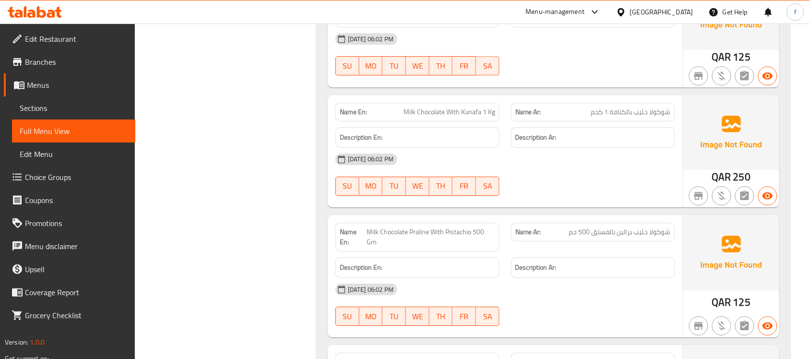
scroll to position [5053, 0]
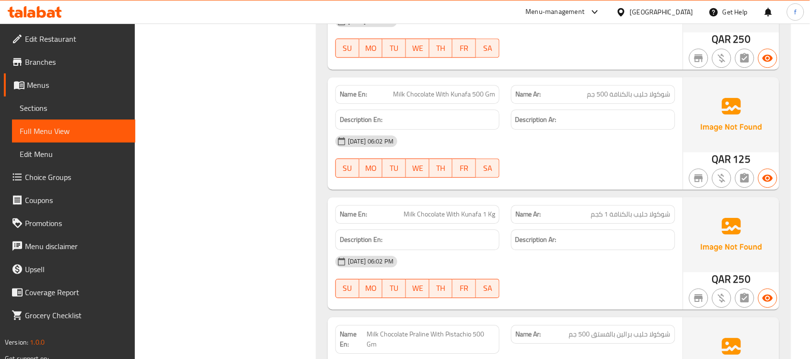
click at [44, 104] on span "Sections" at bounding box center [74, 108] width 108 height 12
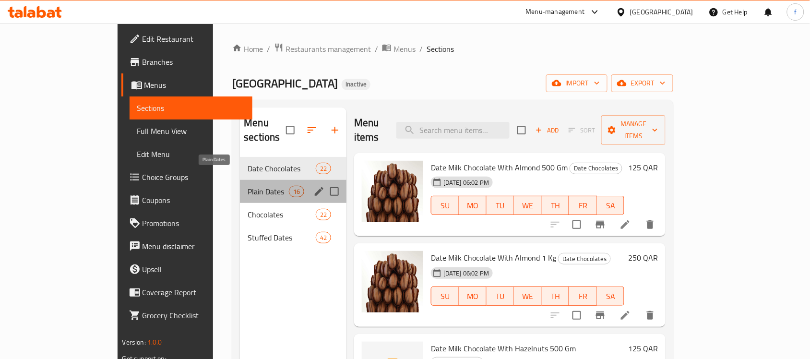
click at [248, 186] on span "Plain Dates" at bounding box center [268, 192] width 41 height 12
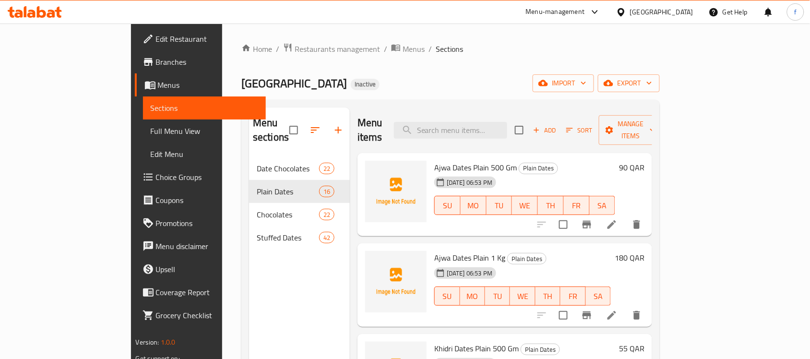
click at [452, 160] on span "Ajwa Dates Plain 500 Gm" at bounding box center [475, 167] width 83 height 14
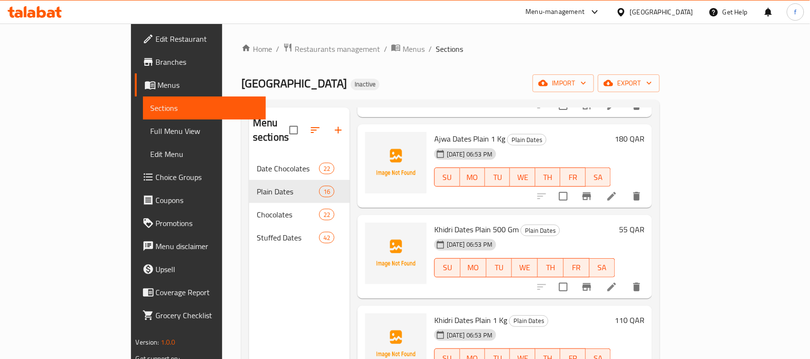
scroll to position [120, 0]
click at [434, 221] on span "Khidri Dates Plain 500 Gm" at bounding box center [476, 228] width 84 height 14
click at [434, 131] on span "Ajwa Dates Plain 1 Kg" at bounding box center [469, 138] width 71 height 14
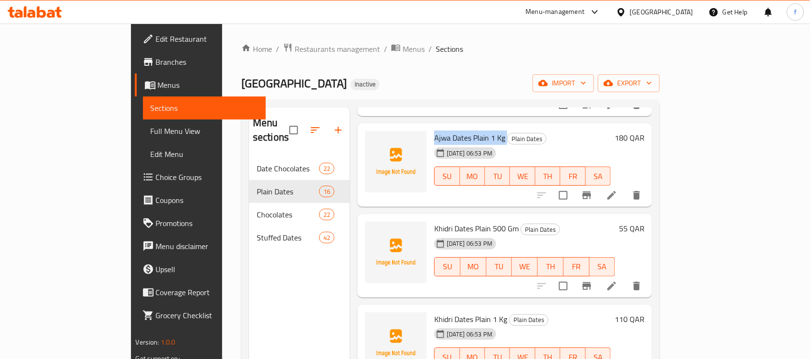
copy h6 "Ajwa Dates Plain 1 Kg"
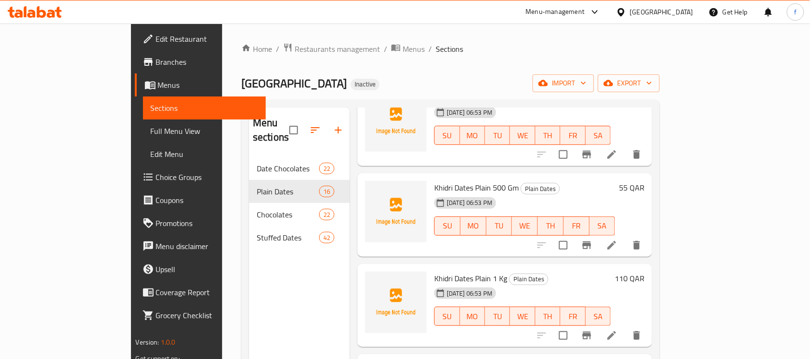
scroll to position [180, 0]
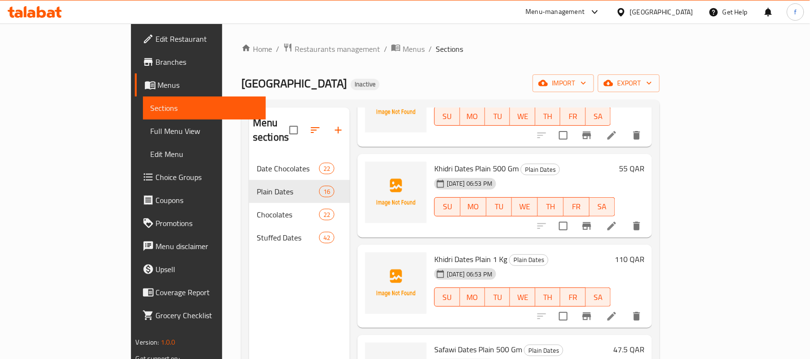
click at [434, 161] on span "Khidri Dates Plain 500 Gm" at bounding box center [476, 168] width 84 height 14
copy h6 "Khidri Dates Plain 500 Gm"
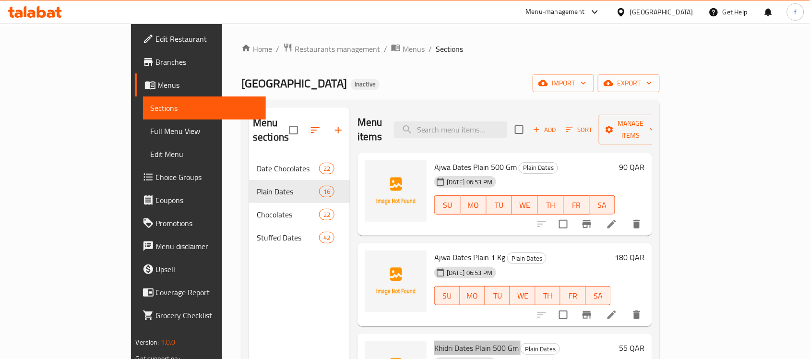
scroll to position [0, 0]
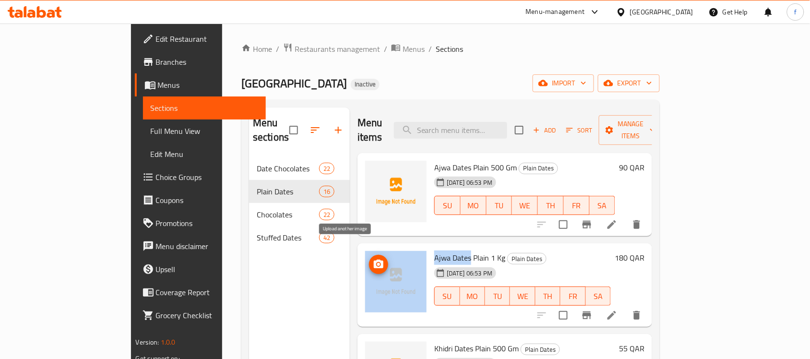
drag, startPoint x: 438, startPoint y: 241, endPoint x: 353, endPoint y: 248, distance: 84.7
click at [361, 248] on div "Ajwa Dates Plain 1 Kg Plain Dates 11-09-2025 06:53 PM SU MO TU WE TH FR SA 180 …" at bounding box center [504, 285] width 287 height 76
click at [428, 243] on div "Ajwa Dates Plain 1 Kg Plain Dates 11-09-2025 06:53 PM SU MO TU WE TH FR SA 180 …" at bounding box center [505, 285] width 295 height 84
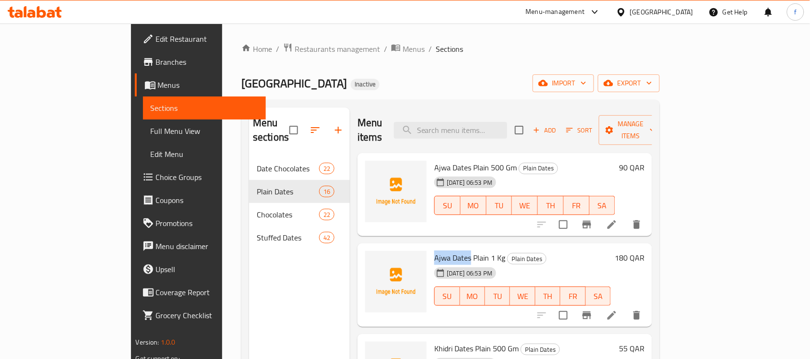
drag, startPoint x: 438, startPoint y: 241, endPoint x: 401, endPoint y: 244, distance: 37.5
click at [431, 247] on div "Ajwa Dates Plain 1 Kg Plain Dates 11-09-2025 06:53 PM SU MO TU WE TH FR SA" at bounding box center [523, 285] width 184 height 76
copy span "Ajwa Dates"
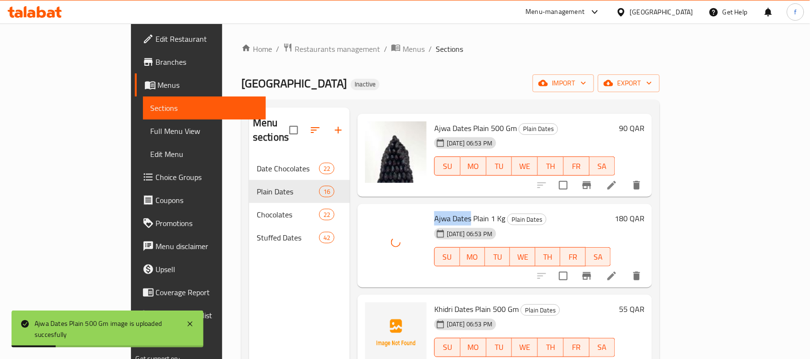
scroll to position [60, 0]
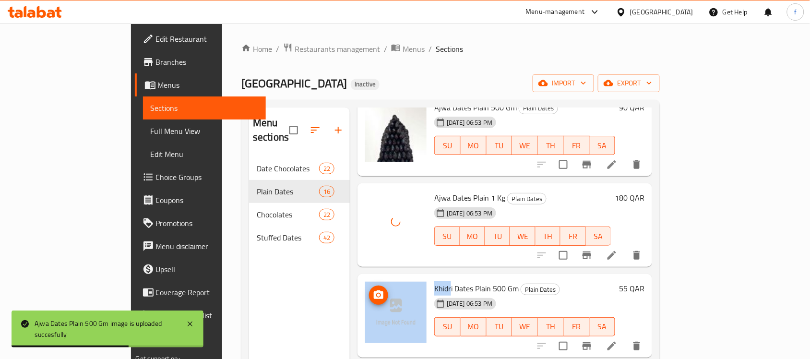
drag, startPoint x: 419, startPoint y: 274, endPoint x: 391, endPoint y: 274, distance: 27.8
click at [391, 278] on div "Khidri Dates Plain 500 Gm Plain Dates 11-09-2025 06:53 PM SU MO TU WE TH FR SA …" at bounding box center [504, 316] width 287 height 76
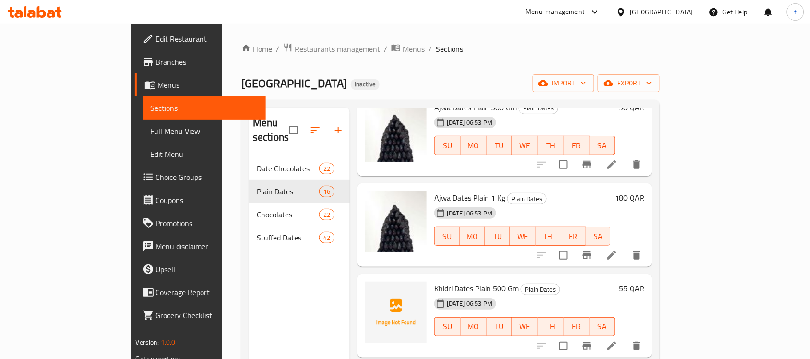
click at [434, 281] on span "Khidri Dates Plain 500 Gm" at bounding box center [476, 288] width 84 height 14
drag, startPoint x: 401, startPoint y: 274, endPoint x: 421, endPoint y: 274, distance: 20.2
click at [434, 281] on span "Khidri Dates Plain 500 Gm" at bounding box center [476, 288] width 84 height 14
copy span "Khidri"
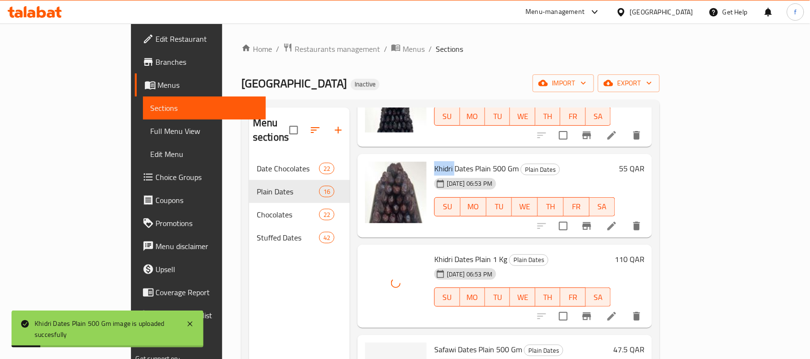
scroll to position [240, 0]
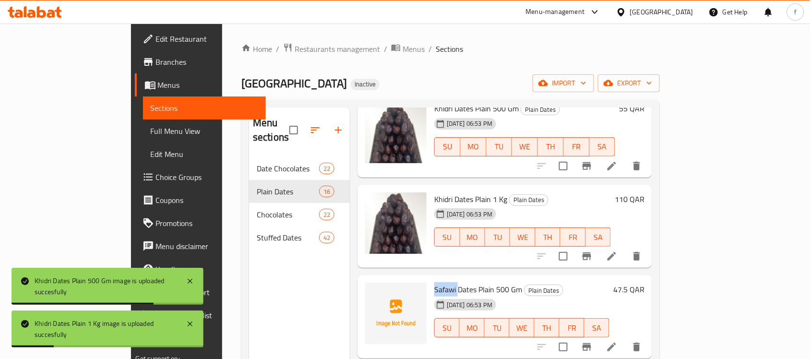
drag, startPoint x: 425, startPoint y: 275, endPoint x: 405, endPoint y: 274, distance: 20.2
click at [434, 282] on span "Safawi Dates Plain 500 Gm" at bounding box center [478, 289] width 88 height 14
copy span "Safawi"
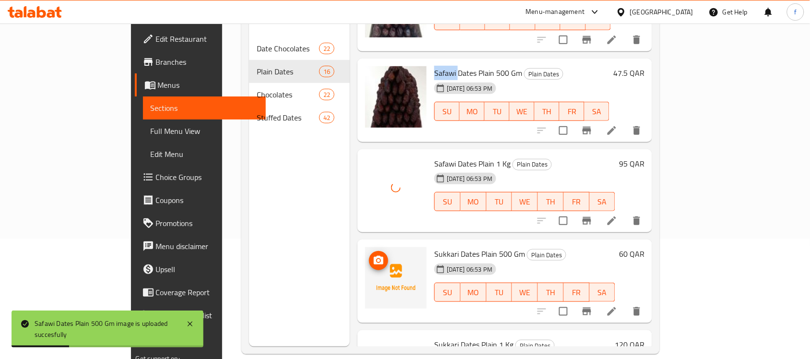
scroll to position [360, 0]
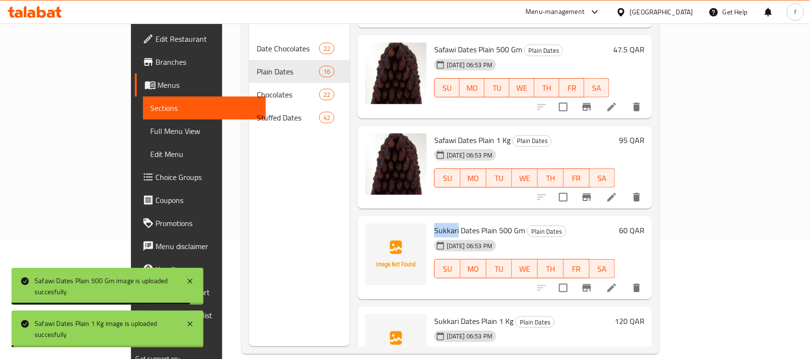
drag, startPoint x: 425, startPoint y: 215, endPoint x: 403, endPoint y: 216, distance: 21.6
click at [434, 223] on span "Sukkari Dates Plain 500 Gm" at bounding box center [479, 230] width 91 height 14
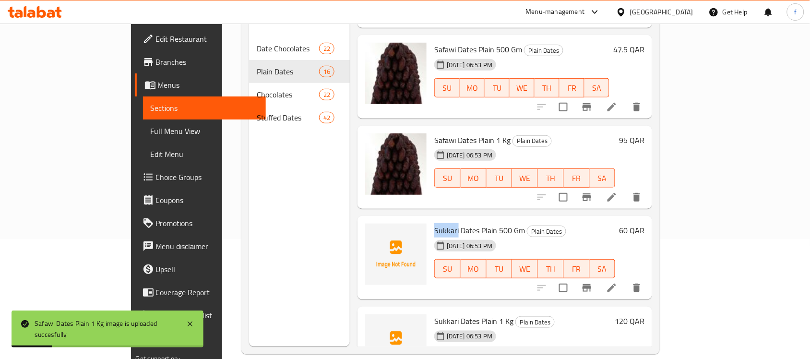
copy span "Sukkari"
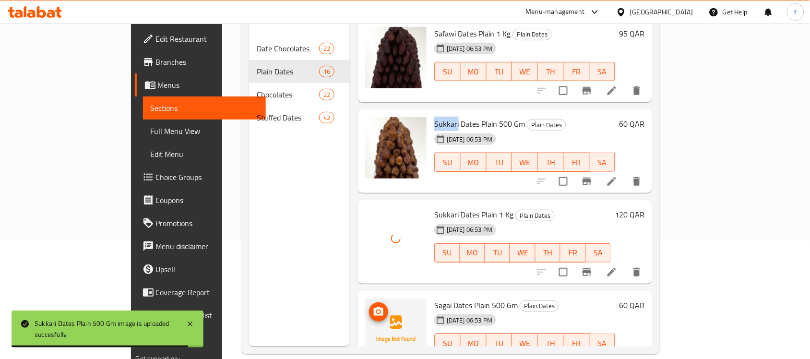
scroll to position [480, 0]
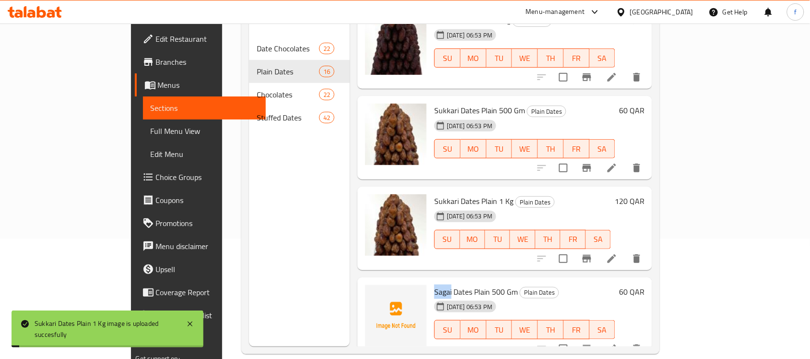
drag, startPoint x: 420, startPoint y: 277, endPoint x: 399, endPoint y: 276, distance: 21.1
click at [431, 281] on div "Sagai Dates Plain 500 Gm Plain Dates 11-09-2025 06:53 PM SU MO TU WE TH FR SA" at bounding box center [525, 319] width 189 height 76
copy span "Sagai"
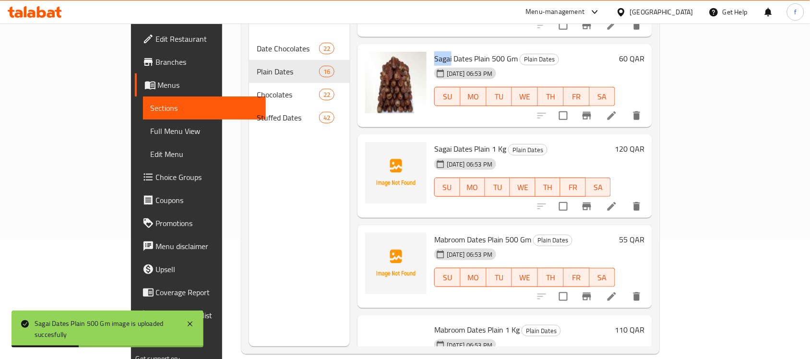
scroll to position [720, 0]
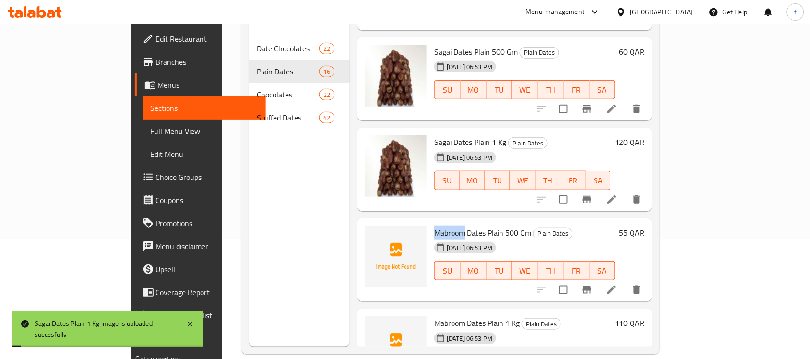
drag, startPoint x: 432, startPoint y: 217, endPoint x: 397, endPoint y: 217, distance: 35.0
click at [431, 222] on div "Mabroom Dates Plain 500 Gm Plain Dates 11-09-2025 06:53 PM SU MO TU WE TH FR SA" at bounding box center [525, 260] width 189 height 76
copy span "Mabroom"
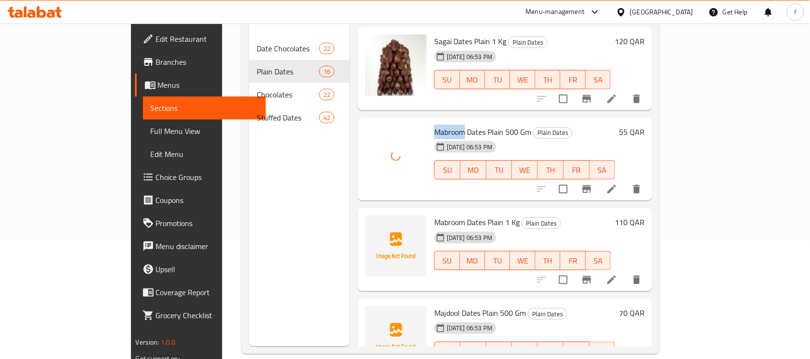
scroll to position [840, 0]
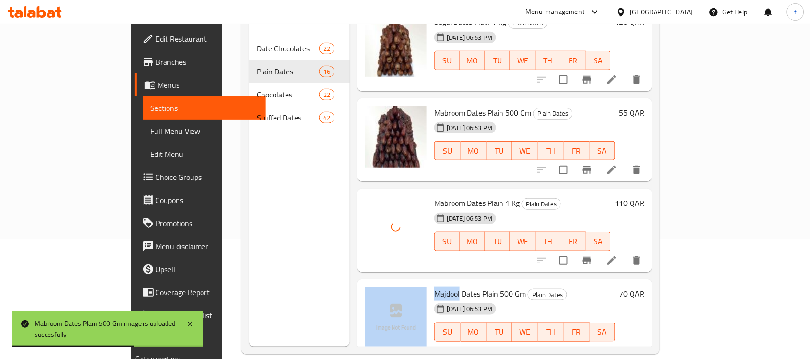
drag, startPoint x: 428, startPoint y: 278, endPoint x: 396, endPoint y: 278, distance: 31.7
click at [396, 283] on div "Majdool Dates Plain 500 Gm Plain Dates 11-09-2025 06:53 PM SU MO TU WE TH FR SA…" at bounding box center [504, 321] width 287 height 76
copy div "Majdool"
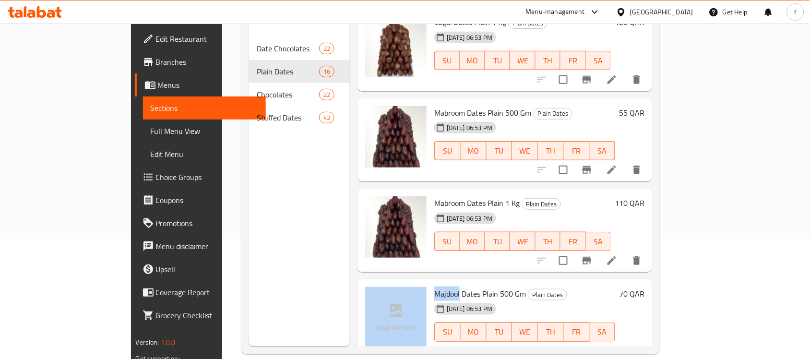
click at [434, 287] on span "Majdool Dates Plain 500 Gm" at bounding box center [480, 294] width 92 height 14
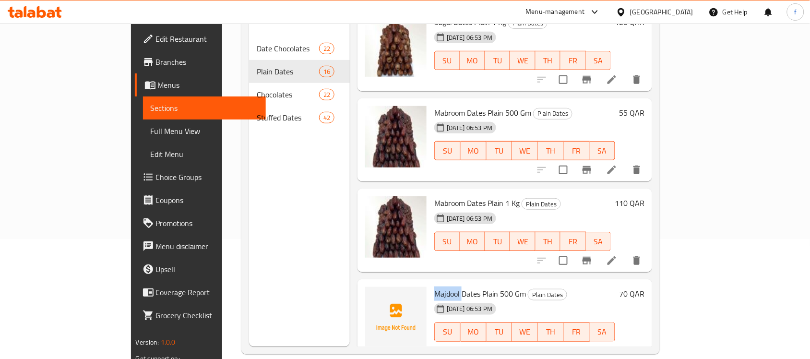
click at [434, 287] on span "Majdool Dates Plain 500 Gm" at bounding box center [480, 294] width 92 height 14
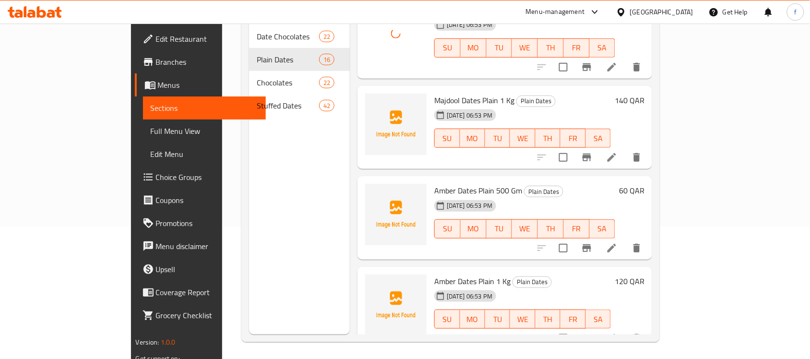
scroll to position [135, 0]
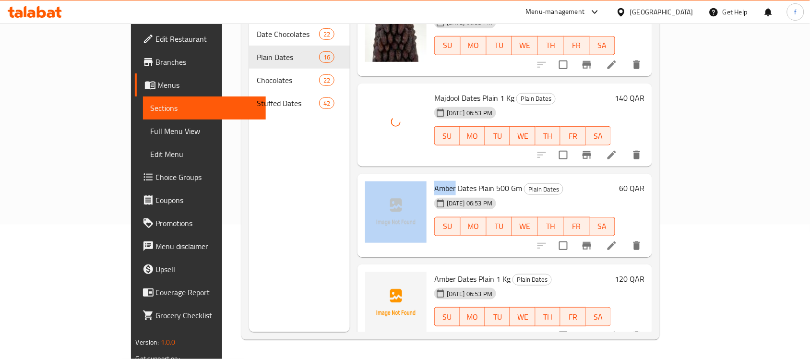
drag, startPoint x: 423, startPoint y: 173, endPoint x: 395, endPoint y: 174, distance: 27.9
click at [395, 178] on div "Amber Dates Plain 500 Gm Plain Dates 11-09-2025 06:53 PM SU MO TU WE TH FR SA 6…" at bounding box center [504, 216] width 287 height 76
copy div "Amber"
click at [434, 181] on span "Amber Dates Plain 500 Gm" at bounding box center [478, 188] width 88 height 14
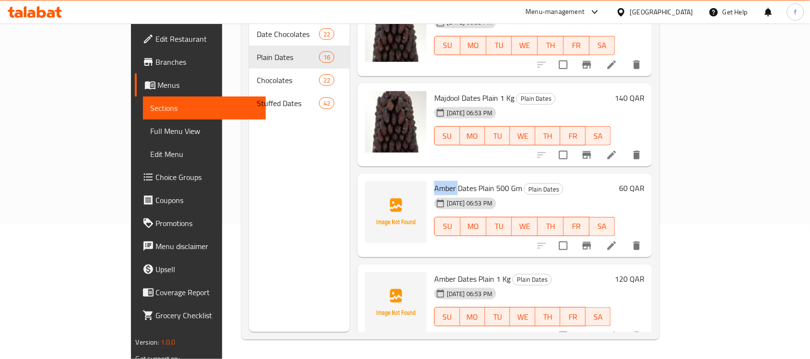
click at [434, 181] on span "Amber Dates Plain 500 Gm" at bounding box center [478, 188] width 88 height 14
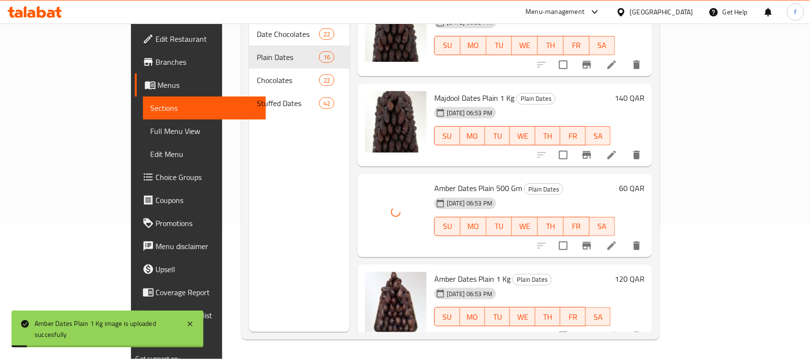
click at [435, 91] on span "Majdool Dates Plain 1 Kg" at bounding box center [474, 98] width 80 height 14
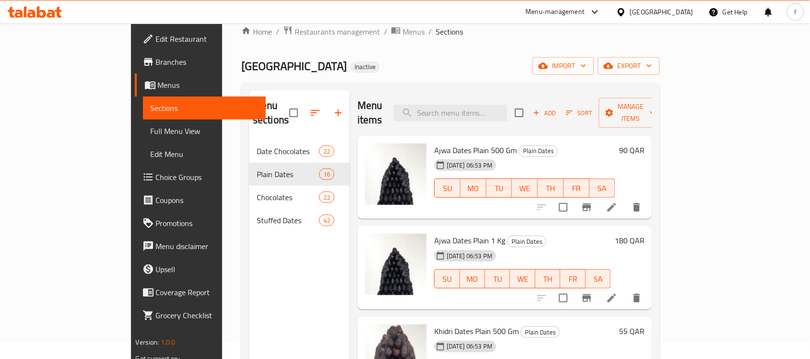
scroll to position [0, 0]
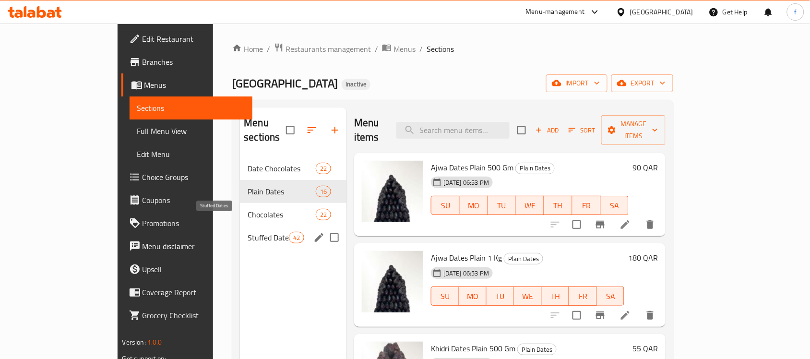
drag, startPoint x: 227, startPoint y: 228, endPoint x: 216, endPoint y: 223, distance: 11.8
click at [248, 232] on span "Stuffed Dates" at bounding box center [268, 238] width 41 height 12
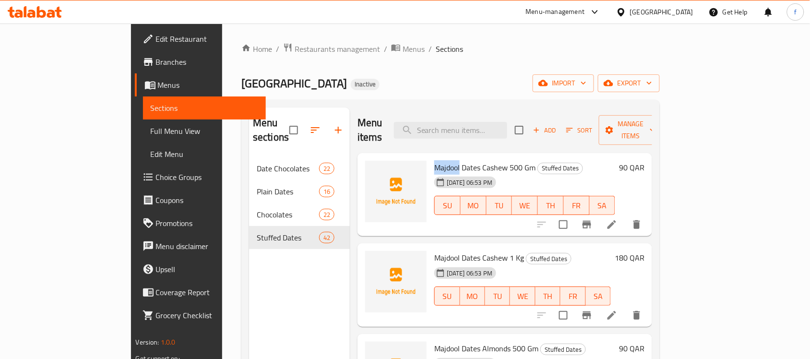
drag, startPoint x: 427, startPoint y: 152, endPoint x: 401, endPoint y: 155, distance: 26.1
click at [434, 160] on span "Majdool Dates Cashew 500 Gm" at bounding box center [484, 167] width 101 height 14
drag, startPoint x: 475, startPoint y: 155, endPoint x: 457, endPoint y: 152, distance: 17.9
click at [450, 160] on span "Majdool Dates Cashew 500 Gm" at bounding box center [484, 167] width 101 height 14
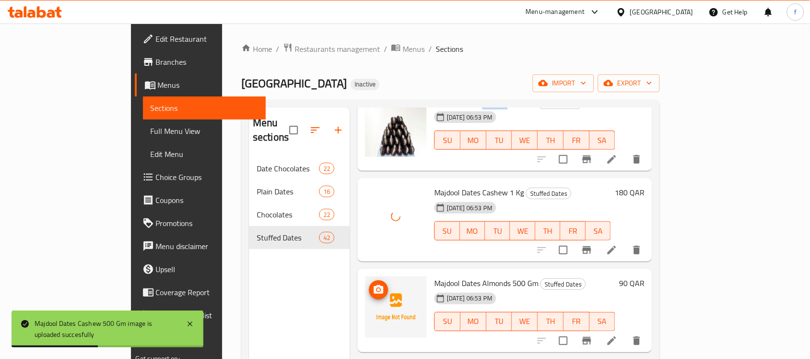
scroll to position [120, 0]
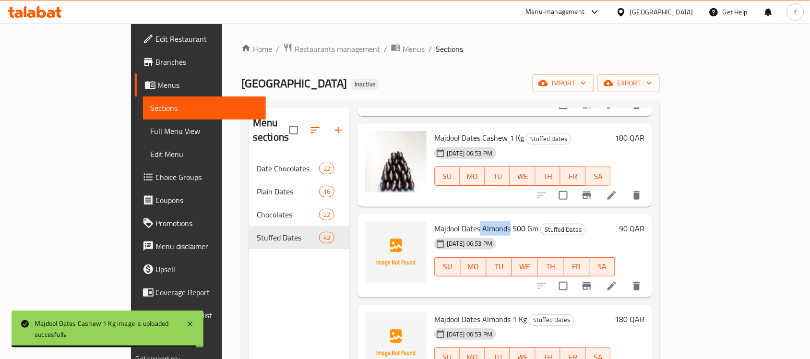
drag, startPoint x: 477, startPoint y: 214, endPoint x: 449, endPoint y: 213, distance: 27.9
click at [449, 221] on span "Majdool Dates Almonds 500 Gm" at bounding box center [486, 228] width 104 height 14
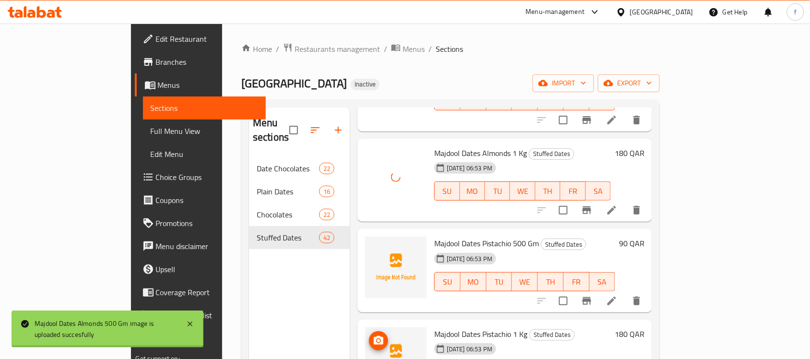
scroll to position [300, 0]
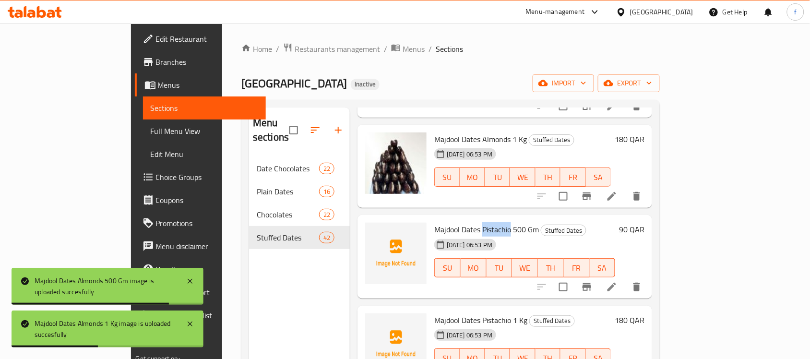
drag, startPoint x: 479, startPoint y: 216, endPoint x: 450, endPoint y: 213, distance: 29.1
click at [450, 222] on span "Majdool Dates Pistachio 500 Gm" at bounding box center [486, 229] width 105 height 14
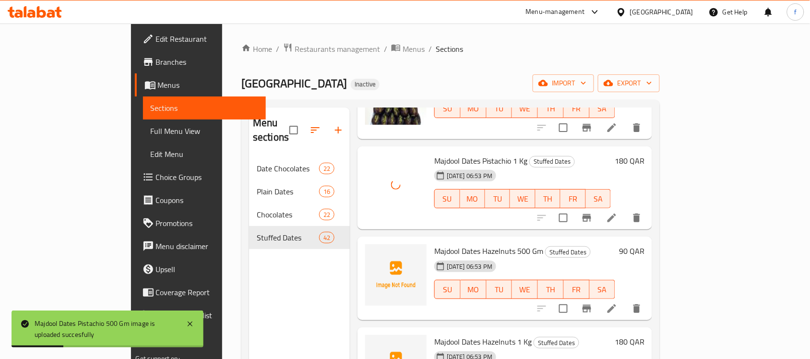
scroll to position [480, 0]
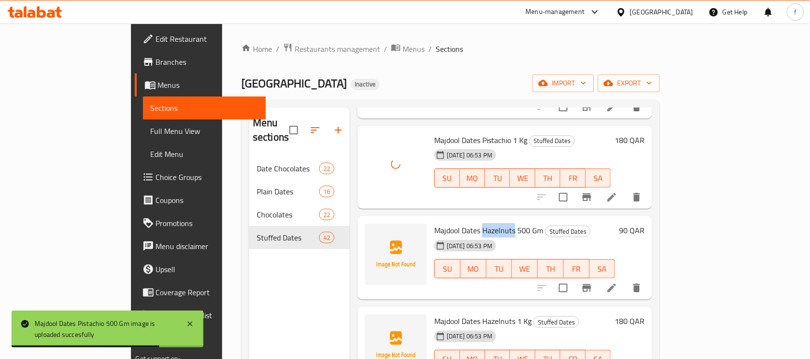
drag, startPoint x: 482, startPoint y: 215, endPoint x: 450, endPoint y: 214, distance: 32.6
click at [450, 223] on span "Majdool Dates Hazelnuts 500 Gm" at bounding box center [488, 230] width 109 height 14
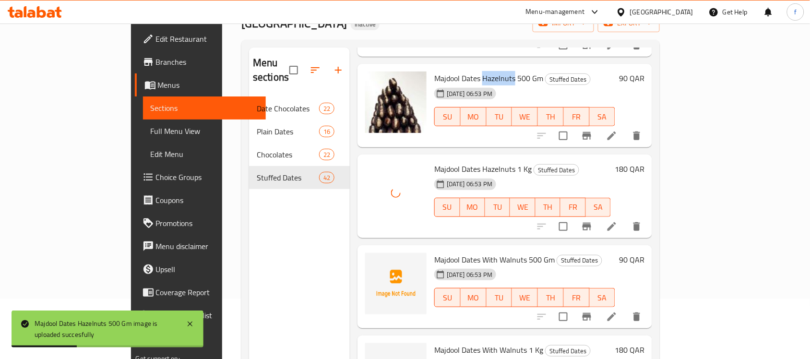
scroll to position [600, 0]
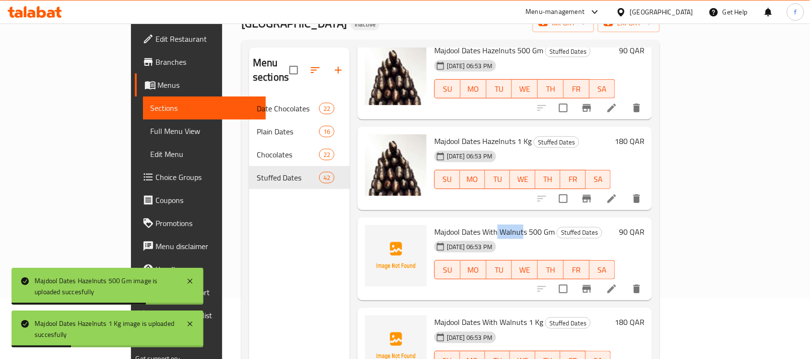
drag, startPoint x: 491, startPoint y: 219, endPoint x: 464, endPoint y: 219, distance: 26.9
click at [464, 225] on span "Majdool Dates With Walnuts 500 Gm" at bounding box center [494, 232] width 120 height 14
click at [493, 225] on span "Majdool Dates With Walnuts 500 Gm" at bounding box center [494, 232] width 120 height 14
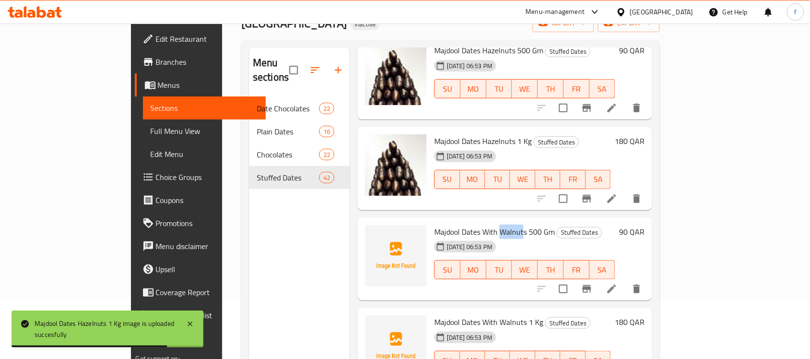
drag, startPoint x: 491, startPoint y: 215, endPoint x: 467, endPoint y: 221, distance: 24.8
click at [467, 225] on span "Majdool Dates With Walnuts 500 Gm" at bounding box center [494, 232] width 120 height 14
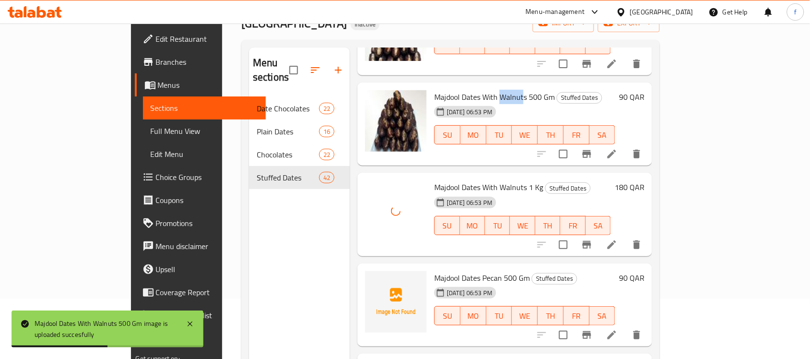
scroll to position [780, 0]
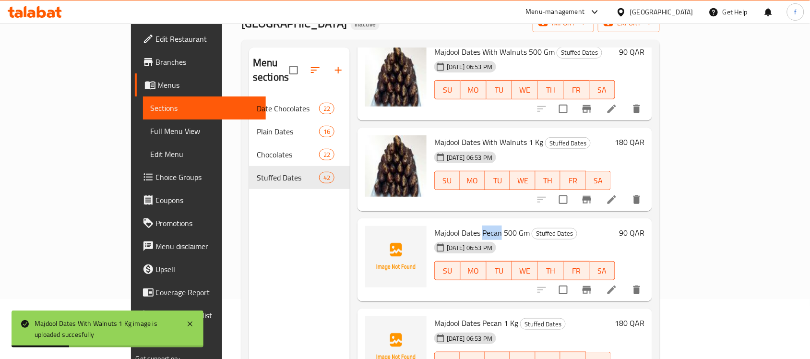
drag, startPoint x: 468, startPoint y: 217, endPoint x: 451, endPoint y: 219, distance: 17.3
click at [451, 226] on span "Majdool Dates Pecan 500 Gm" at bounding box center [482, 233] width 96 height 14
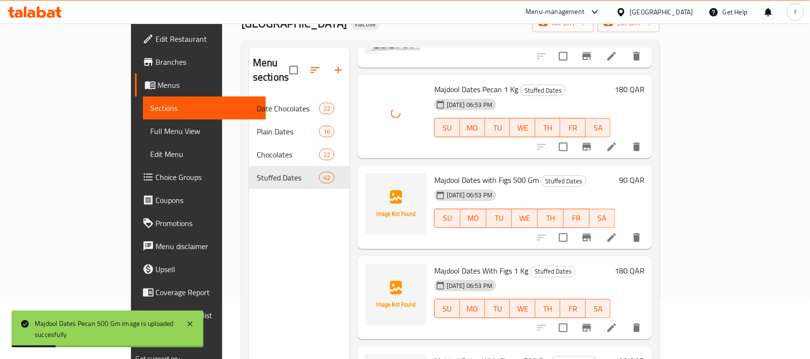
scroll to position [1020, 0]
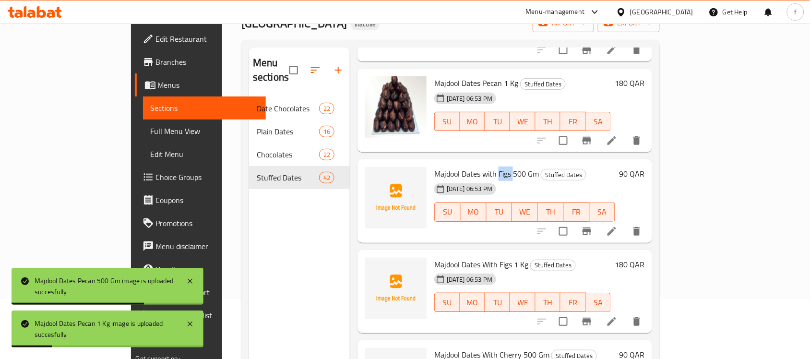
drag, startPoint x: 481, startPoint y: 159, endPoint x: 466, endPoint y: 159, distance: 15.4
click at [466, 167] on span "Majdool Dates with Figs 500 Gm" at bounding box center [486, 174] width 105 height 14
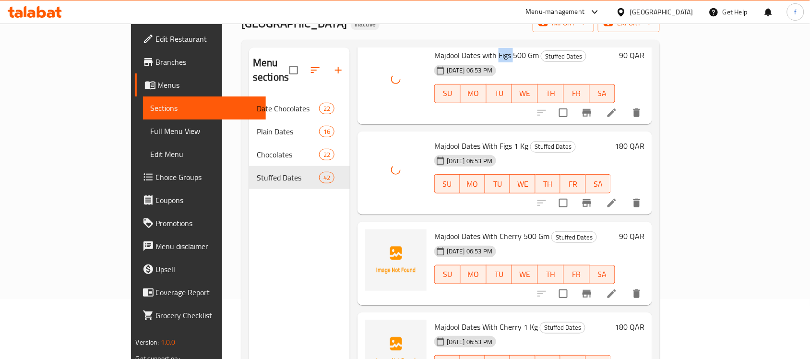
scroll to position [1140, 0]
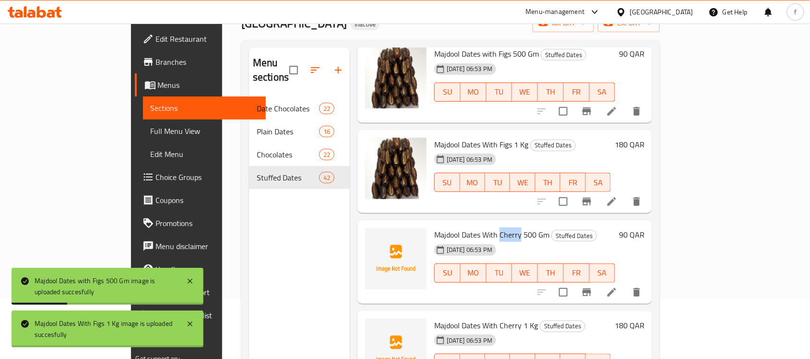
drag, startPoint x: 488, startPoint y: 220, endPoint x: 467, endPoint y: 220, distance: 20.6
click at [467, 228] on span "Majdool Dates With Cherry 500 Gm" at bounding box center [491, 235] width 115 height 14
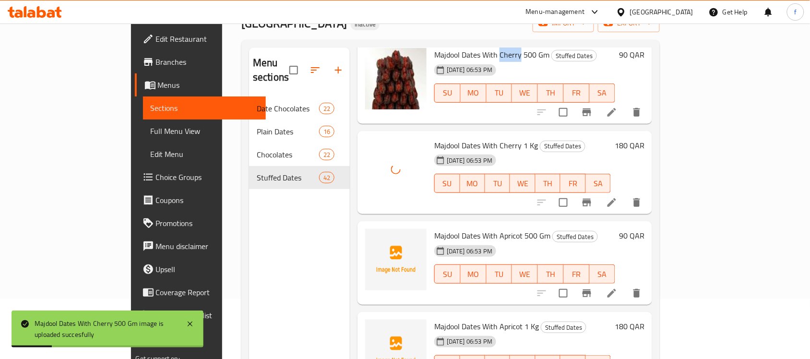
scroll to position [1380, 0]
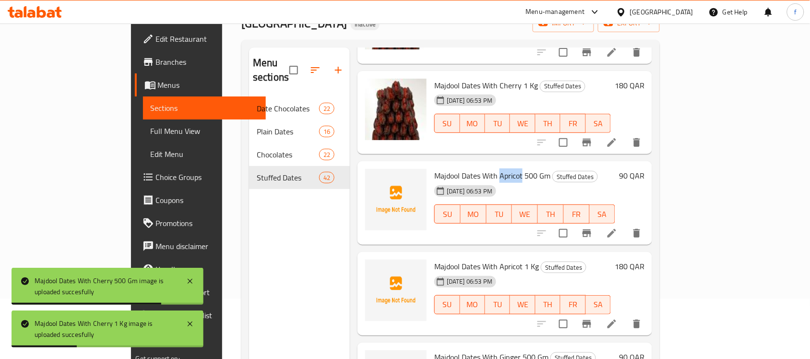
drag, startPoint x: 490, startPoint y: 161, endPoint x: 468, endPoint y: 161, distance: 21.6
click at [468, 168] on span "Majdool Dates With Apricot 500 Gm" at bounding box center [492, 175] width 116 height 14
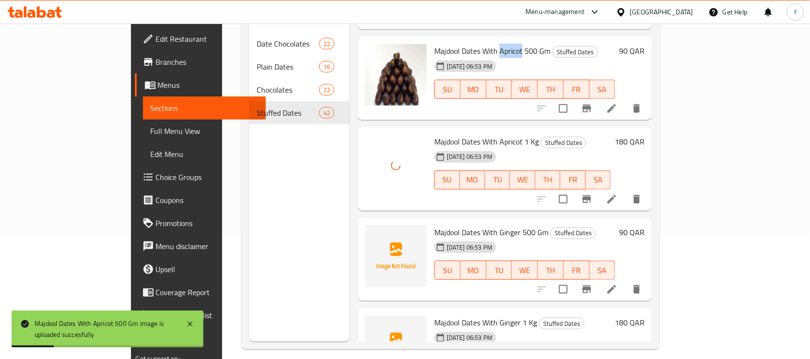
scroll to position [135, 0]
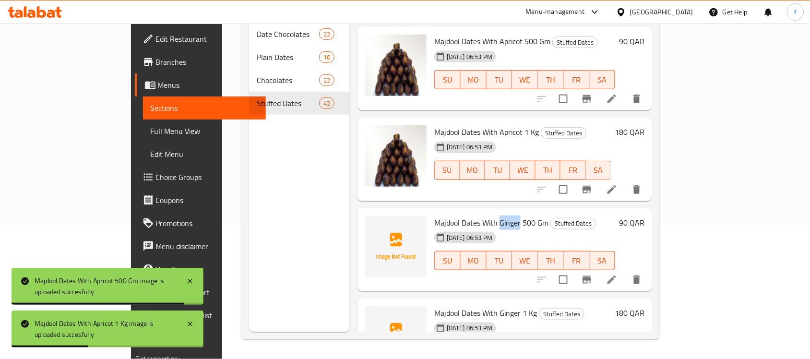
drag, startPoint x: 488, startPoint y: 205, endPoint x: 467, endPoint y: 207, distance: 21.2
click at [467, 216] on span "Majdool Dates With Ginger 500 Gm" at bounding box center [491, 223] width 114 height 14
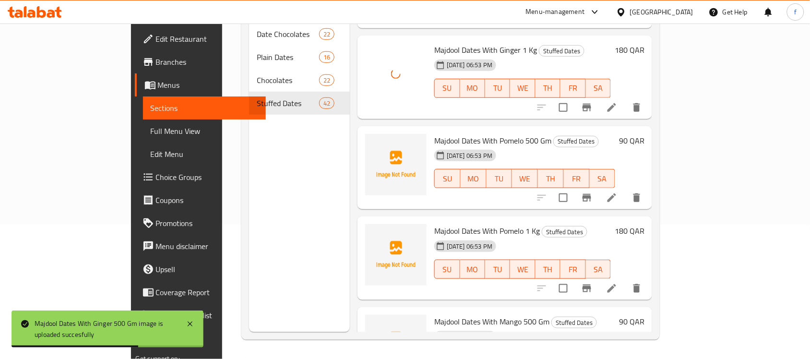
scroll to position [1690, 0]
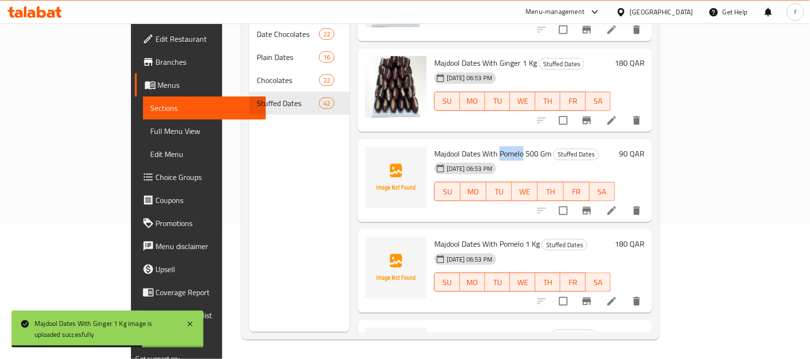
drag, startPoint x: 491, startPoint y: 135, endPoint x: 468, endPoint y: 138, distance: 22.7
click at [468, 146] on span "Majdool Dates With Pomelo 500 Gm" at bounding box center [492, 153] width 117 height 14
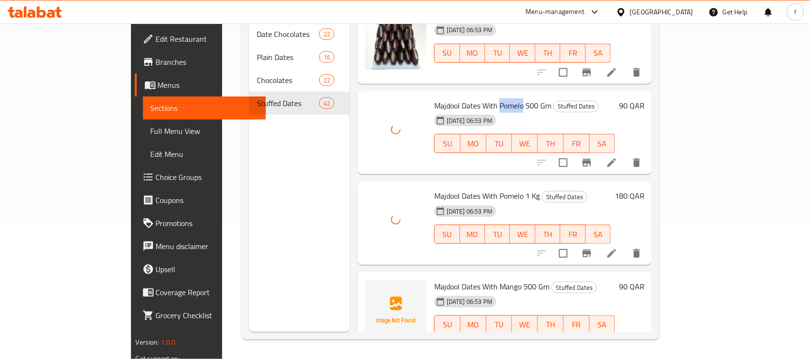
scroll to position [1810, 0]
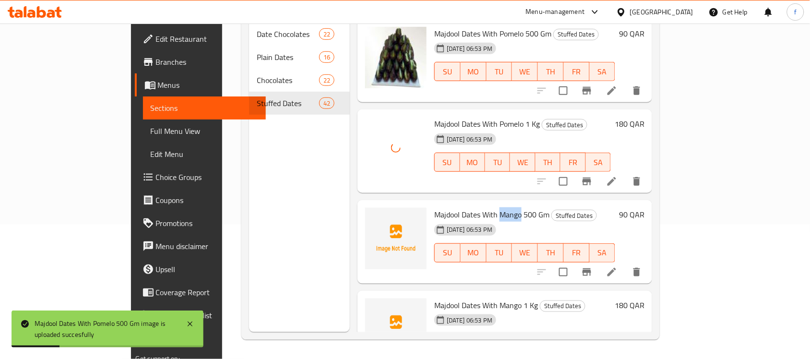
drag, startPoint x: 488, startPoint y: 198, endPoint x: 466, endPoint y: 198, distance: 22.1
click at [466, 207] on span "Majdool Dates With Mango 500 Gm" at bounding box center [491, 214] width 115 height 14
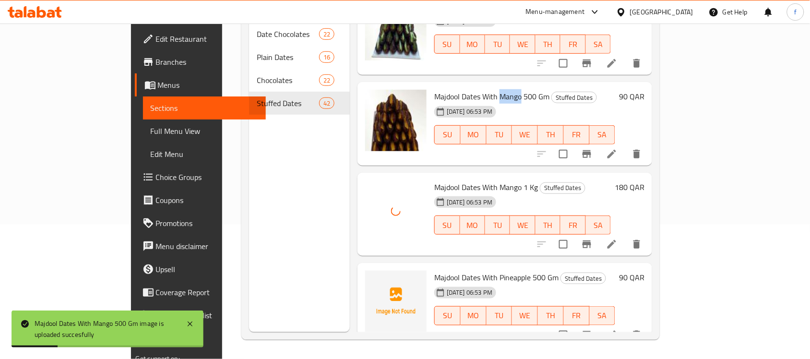
scroll to position [1990, 0]
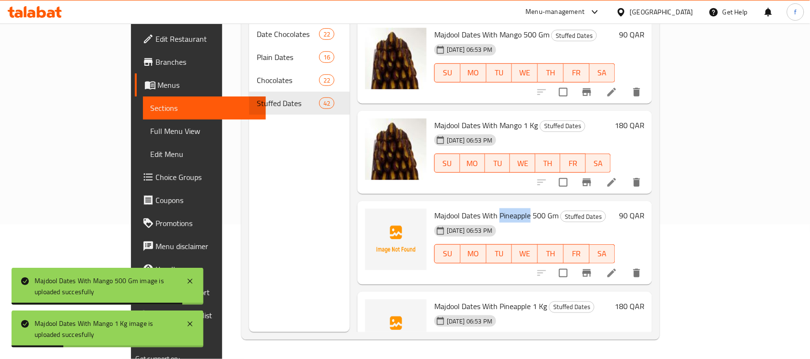
drag, startPoint x: 498, startPoint y: 200, endPoint x: 522, endPoint y: 269, distance: 72.7
click at [467, 208] on span "Majdool Dates With Pineapple 500 Gm" at bounding box center [496, 215] width 124 height 14
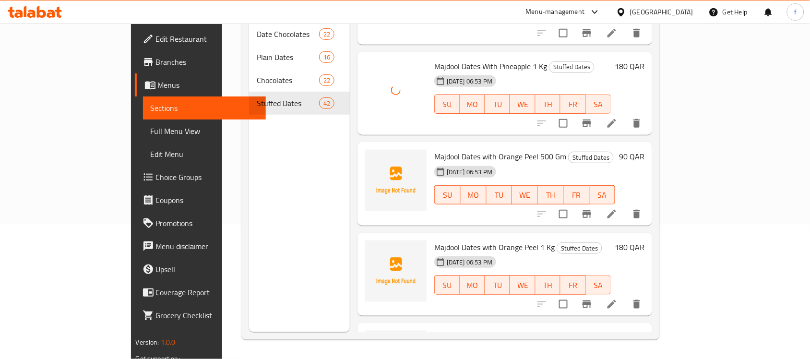
scroll to position [2290, 0]
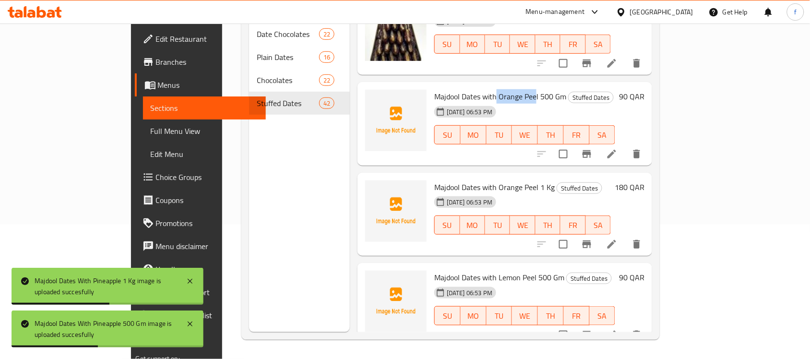
drag, startPoint x: 504, startPoint y: 80, endPoint x: 464, endPoint y: 84, distance: 40.1
click at [464, 89] on span "Majdool Dates with Orange Peel 500 Gm" at bounding box center [500, 96] width 132 height 14
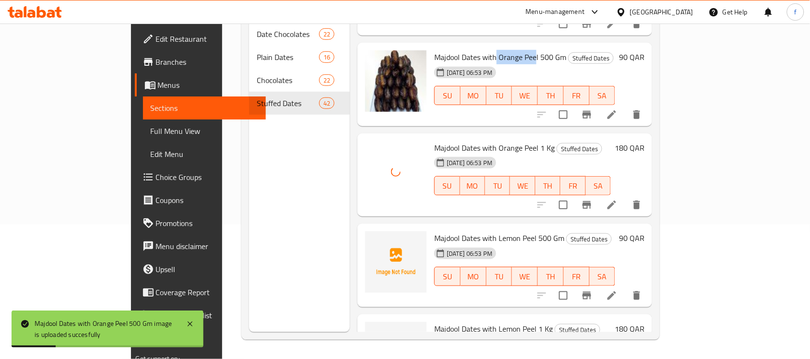
scroll to position [2350, 0]
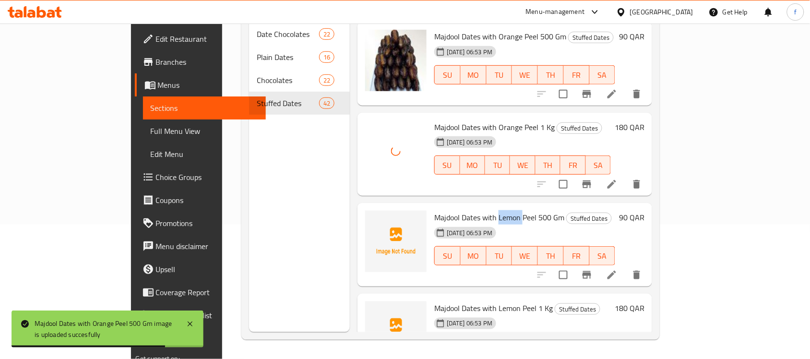
drag, startPoint x: 490, startPoint y: 200, endPoint x: 467, endPoint y: 203, distance: 23.6
click at [467, 210] on span "Majdool Dates with Lemon Peel 500 Gm" at bounding box center [499, 217] width 130 height 14
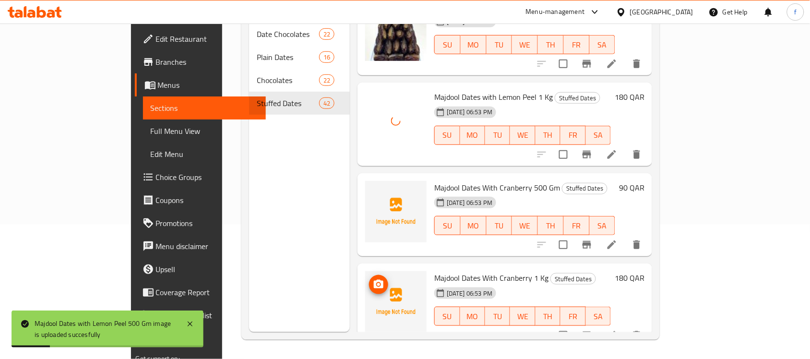
scroll to position [2590, 0]
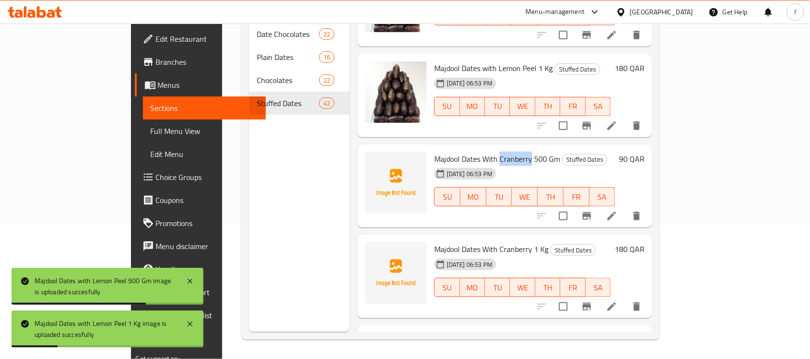
drag, startPoint x: 497, startPoint y: 143, endPoint x: 468, endPoint y: 144, distance: 29.3
click at [468, 152] on span "Majdool Dates With Cranberry 500 Gm" at bounding box center [497, 159] width 126 height 14
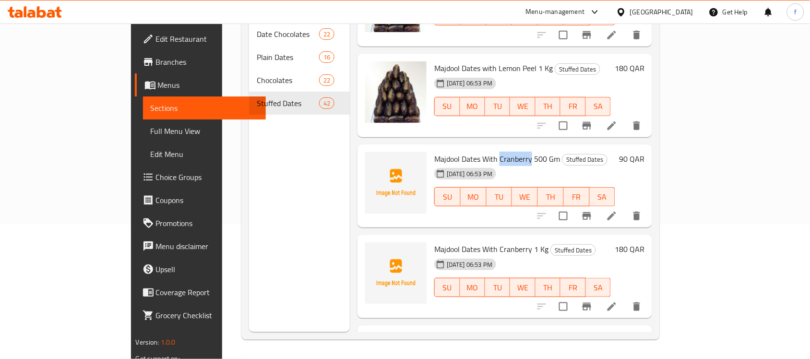
click at [490, 152] on span "Majdool Dates With Cranberry 500 Gm" at bounding box center [497, 159] width 126 height 14
click at [483, 152] on span "Majdool Dates With Cranberry 500 Gm" at bounding box center [497, 159] width 126 height 14
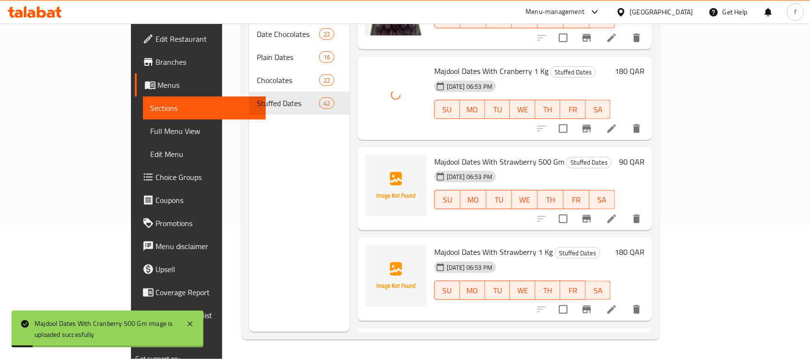
scroll to position [2770, 0]
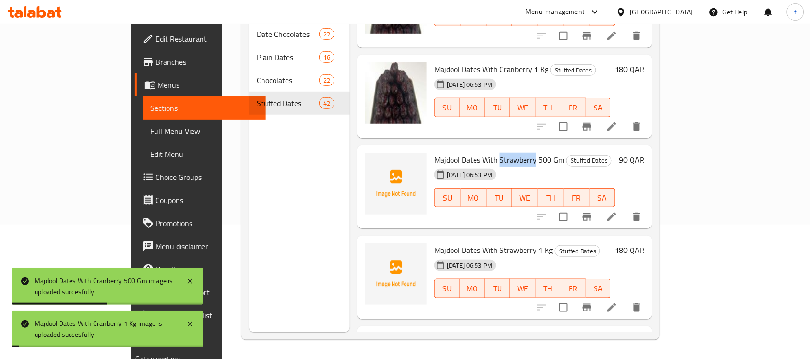
drag, startPoint x: 502, startPoint y: 143, endPoint x: 467, endPoint y: 145, distance: 34.7
click at [467, 153] on span "Majdool Dates With Strawberry 500 Gm" at bounding box center [499, 160] width 130 height 14
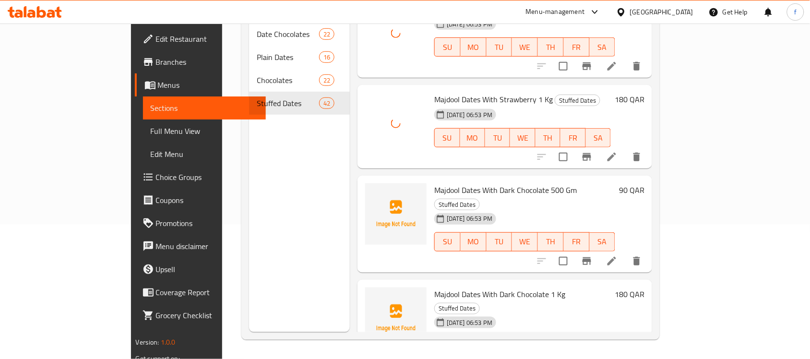
scroll to position [2950, 0]
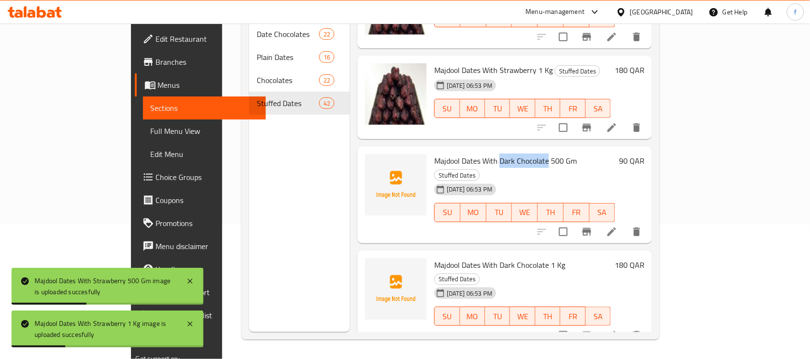
drag, startPoint x: 514, startPoint y: 143, endPoint x: 467, endPoint y: 148, distance: 47.8
click at [467, 154] on span "Majdool Dates With Dark Chocolate 500 Gm" at bounding box center [505, 161] width 143 height 14
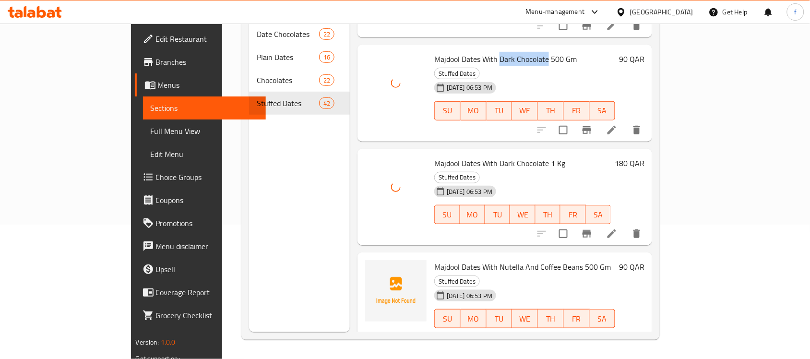
scroll to position [3070, 0]
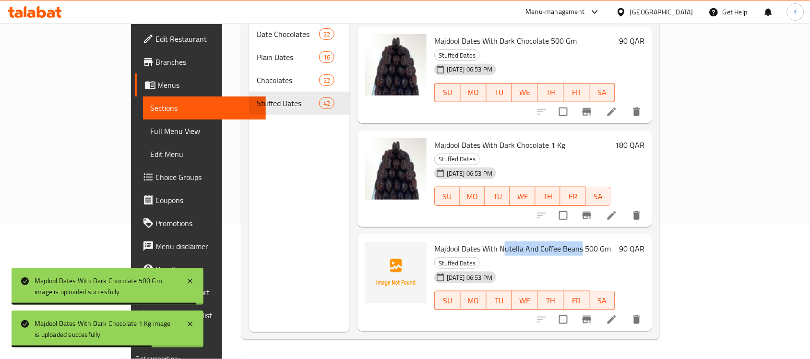
drag, startPoint x: 549, startPoint y: 204, endPoint x: 469, endPoint y: 205, distance: 79.2
click at [469, 241] on span "Majdool Dates With Nutella And Coffee Beans 500 Gm" at bounding box center [522, 248] width 177 height 14
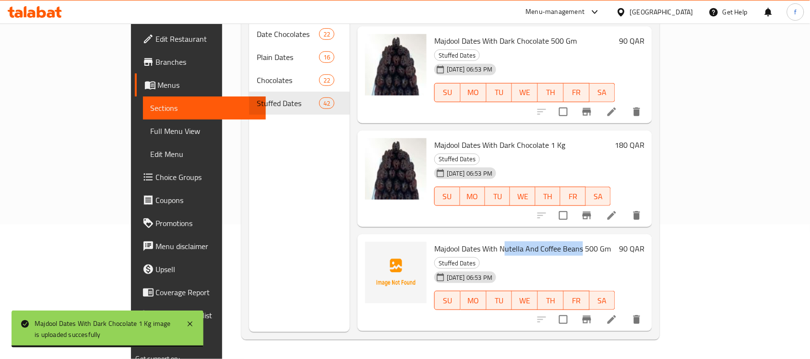
click at [479, 241] on span "Majdool Dates With Nutella And Coffee Beans 500 Gm" at bounding box center [522, 248] width 177 height 14
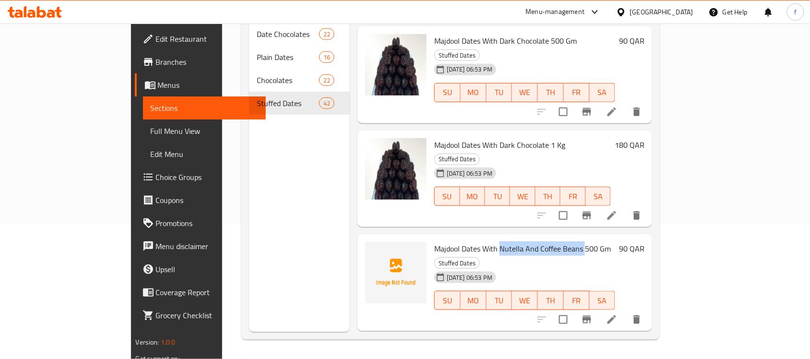
drag, startPoint x: 466, startPoint y: 204, endPoint x: 550, endPoint y: 207, distance: 83.6
click at [550, 241] on span "Majdool Dates With Nutella And Coffee Beans 500 Gm" at bounding box center [522, 248] width 177 height 14
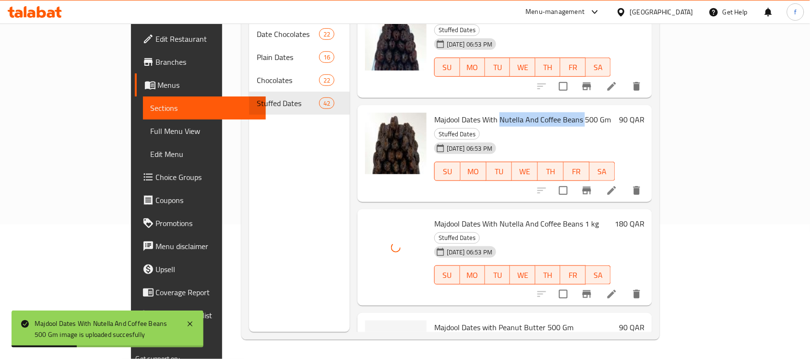
scroll to position [3370, 0]
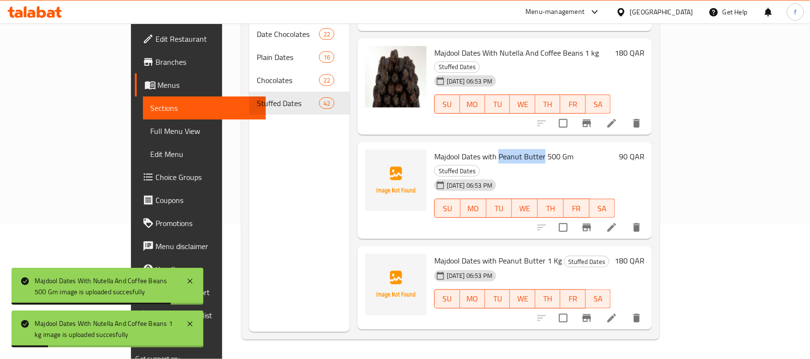
drag, startPoint x: 466, startPoint y: 87, endPoint x: 512, endPoint y: 87, distance: 45.6
click at [512, 149] on span "Majdool Dates with Peanut Butter 500 Gm" at bounding box center [503, 156] width 139 height 14
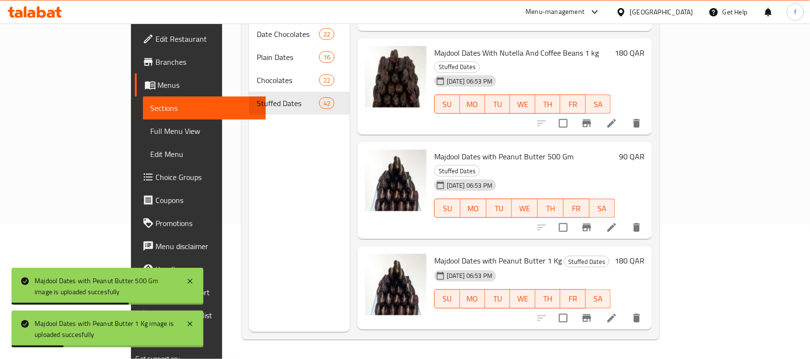
drag, startPoint x: 509, startPoint y: 267, endPoint x: 468, endPoint y: 265, distance: 40.8
click at [468, 344] on span "Majdool Dates With Coffee Beans 500 Gm" at bounding box center [502, 351] width 136 height 14
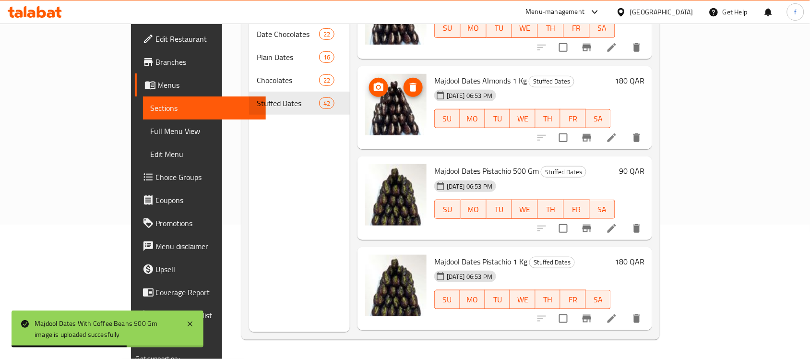
scroll to position [0, 0]
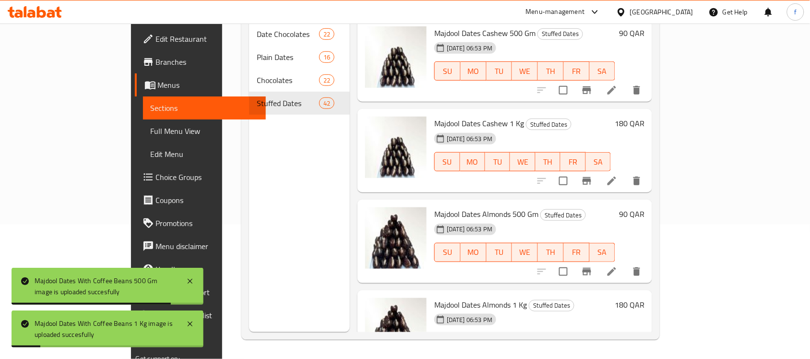
click at [151, 129] on span "Full Menu View" at bounding box center [205, 131] width 108 height 12
